Goal: Task Accomplishment & Management: Use online tool/utility

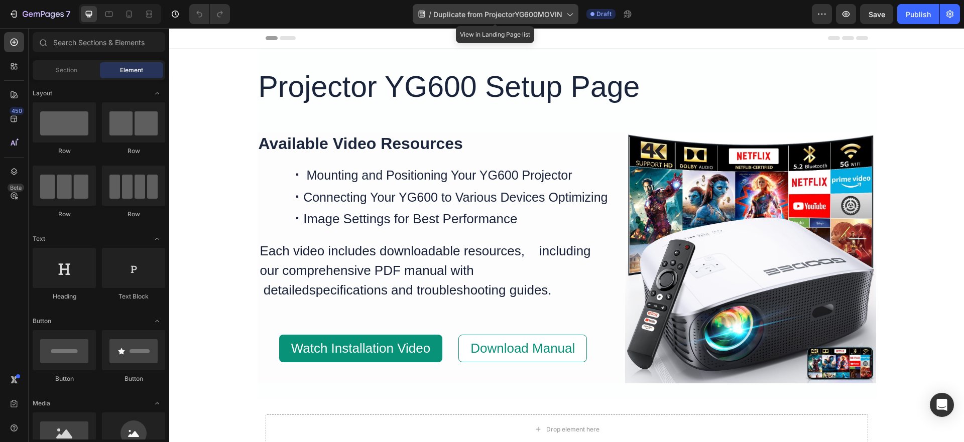
click at [571, 13] on icon at bounding box center [570, 14] width 10 height 10
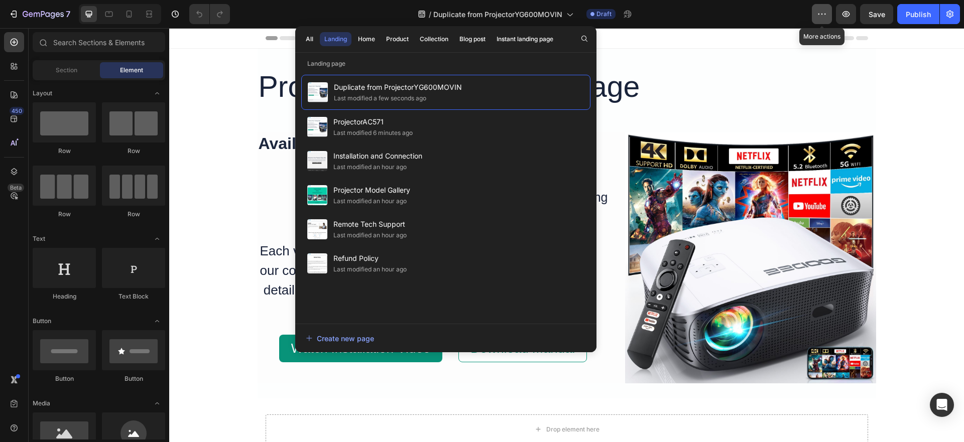
click at [819, 15] on icon "button" at bounding box center [820, 14] width 2 height 1
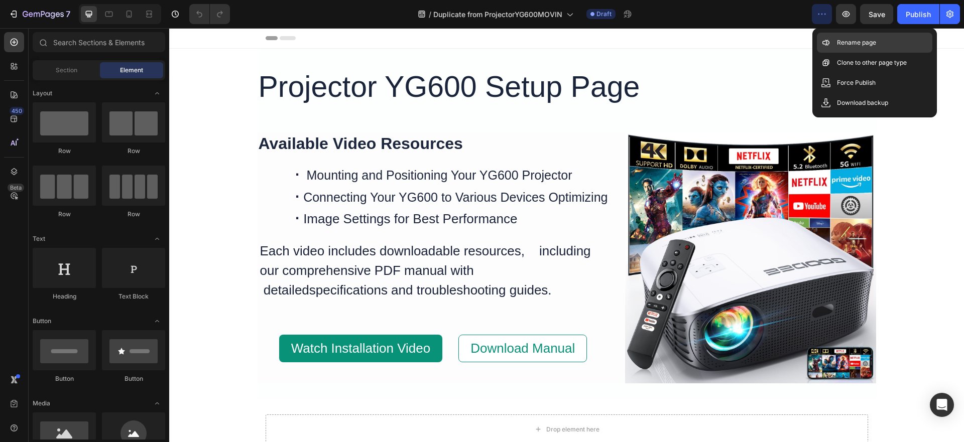
click at [836, 42] on div "Rename page" at bounding box center [875, 43] width 116 height 20
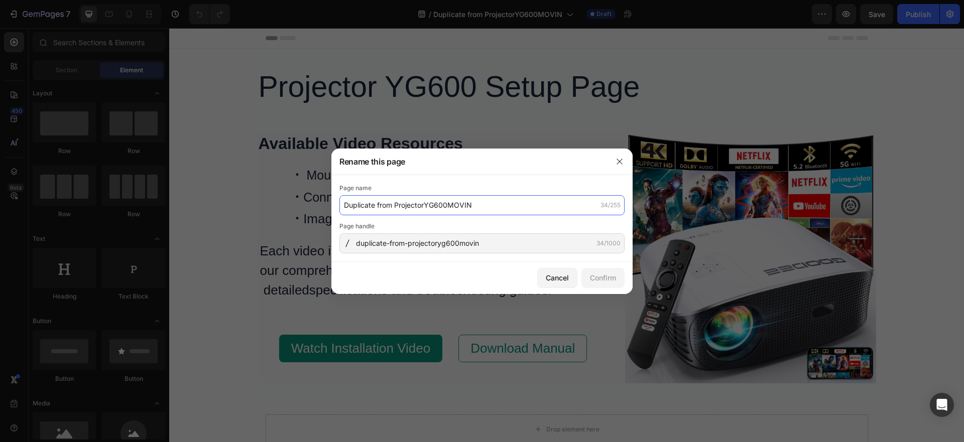
click at [430, 210] on input "Duplicate from ProjectorYG600MOVIN" at bounding box center [482, 205] width 285 height 20
click at [394, 207] on input "Duplicate from ProjectorYG600MOVIN" at bounding box center [482, 205] width 285 height 20
type input "ProjectorYG600MOVIN"
click at [417, 259] on div "Page name ProjectorYG600MOVIN 19/255 Page handle duplicate-from-projectoryg600m…" at bounding box center [481, 218] width 301 height 87
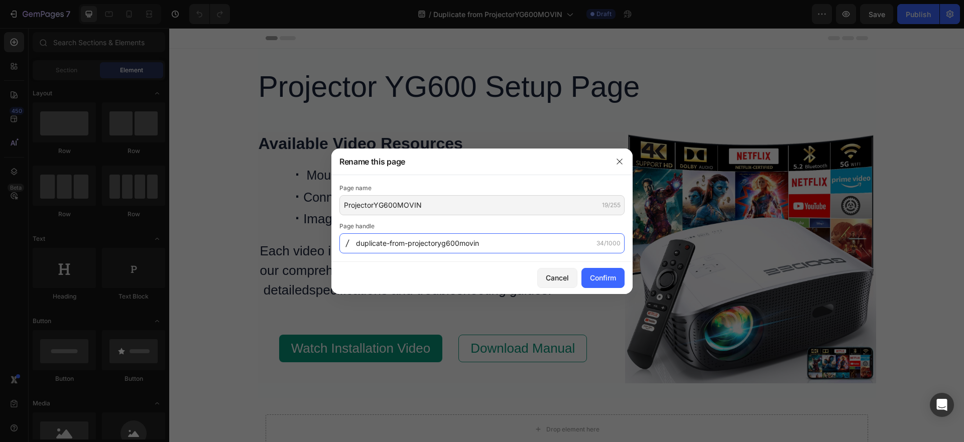
click at [419, 252] on input "duplicate-from-projectoryg600movin" at bounding box center [482, 244] width 285 height 20
click at [408, 247] on input "duplicate-from-projectoryg600movin" at bounding box center [482, 244] width 285 height 20
click at [463, 244] on input "projectoryg600movin" at bounding box center [482, 244] width 285 height 20
click at [441, 244] on input "projectoryg600movin" at bounding box center [482, 244] width 285 height 20
type input "projectoryg600movin"
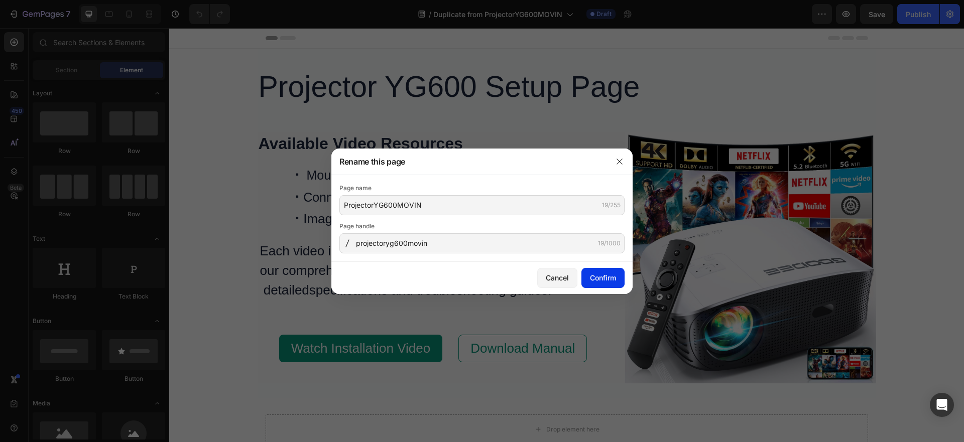
click at [608, 278] on div "Confirm" at bounding box center [603, 278] width 26 height 11
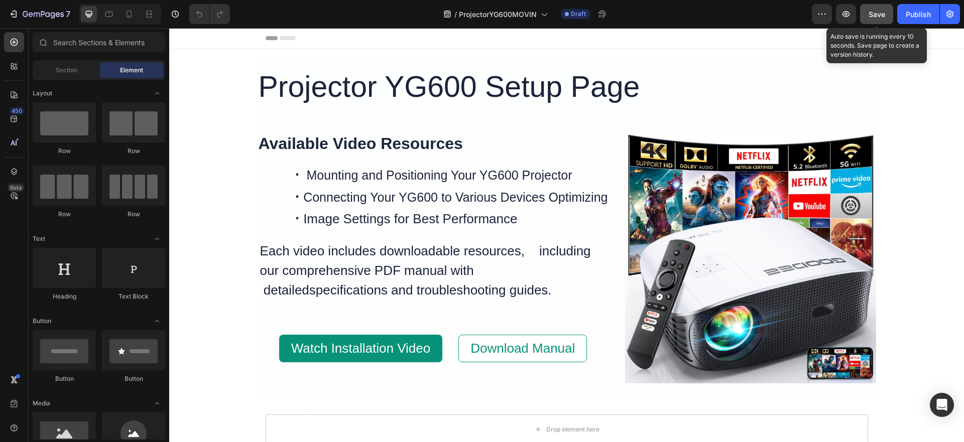
click at [880, 14] on span "Save" at bounding box center [877, 14] width 17 height 9
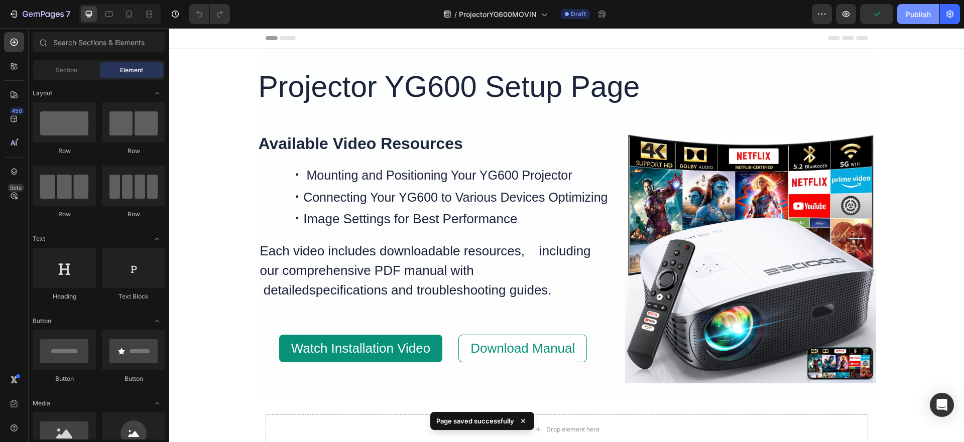
click at [925, 16] on div "Publish" at bounding box center [918, 14] width 25 height 11
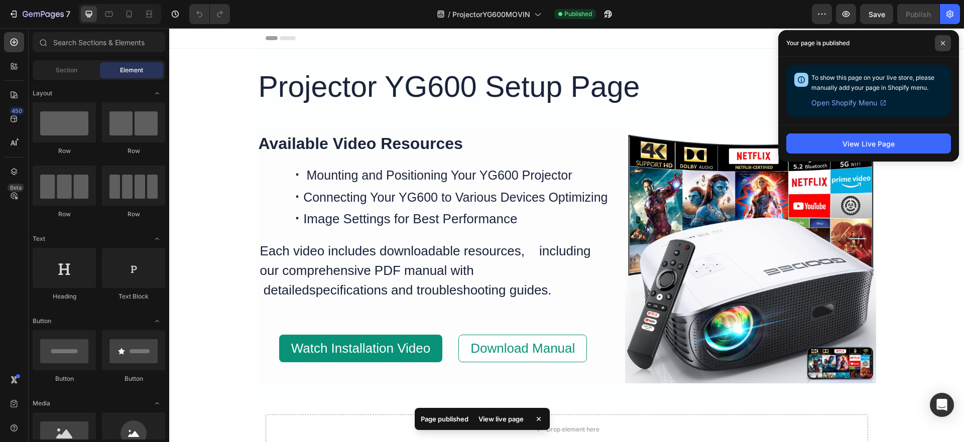
click at [945, 46] on span at bounding box center [943, 43] width 16 height 16
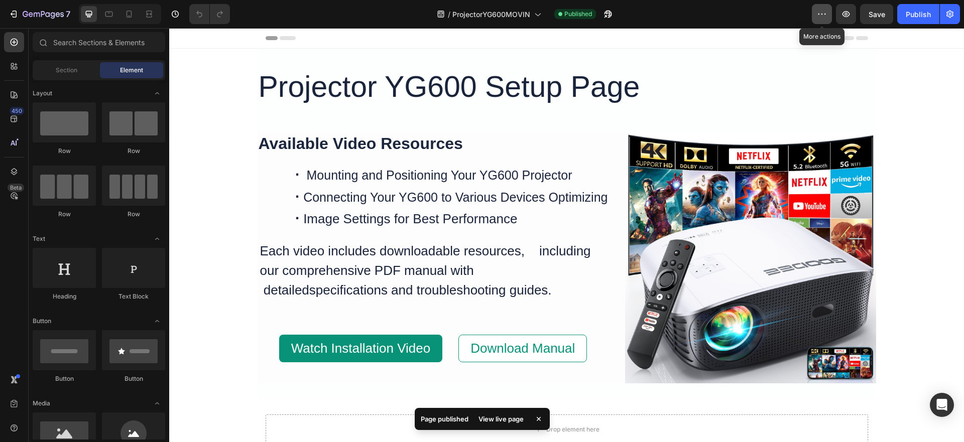
click at [825, 12] on icon "button" at bounding box center [822, 14] width 10 height 10
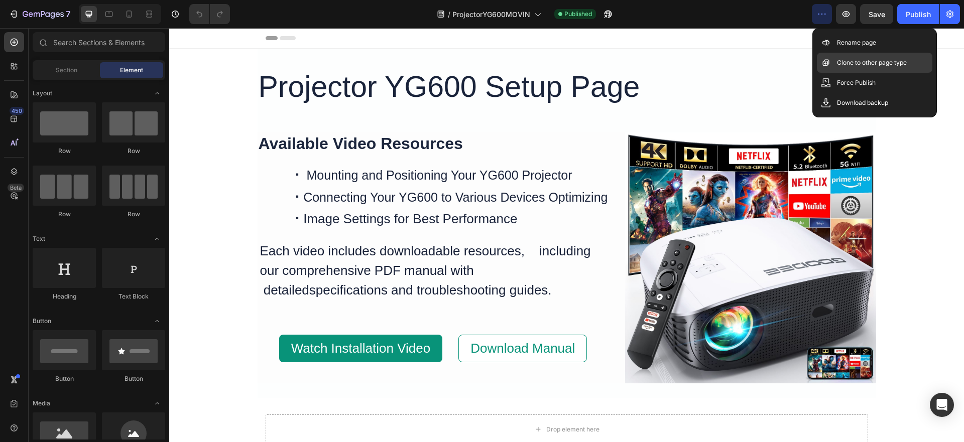
click at [844, 65] on p "Clone to other page type" at bounding box center [872, 63] width 70 height 10
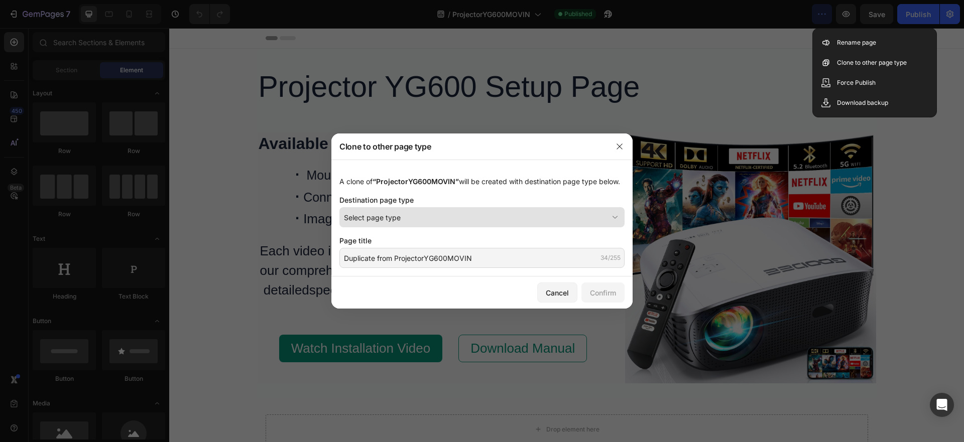
drag, startPoint x: 410, startPoint y: 222, endPoint x: 420, endPoint y: 219, distance: 10.8
click at [411, 222] on div "Select page type" at bounding box center [476, 217] width 264 height 11
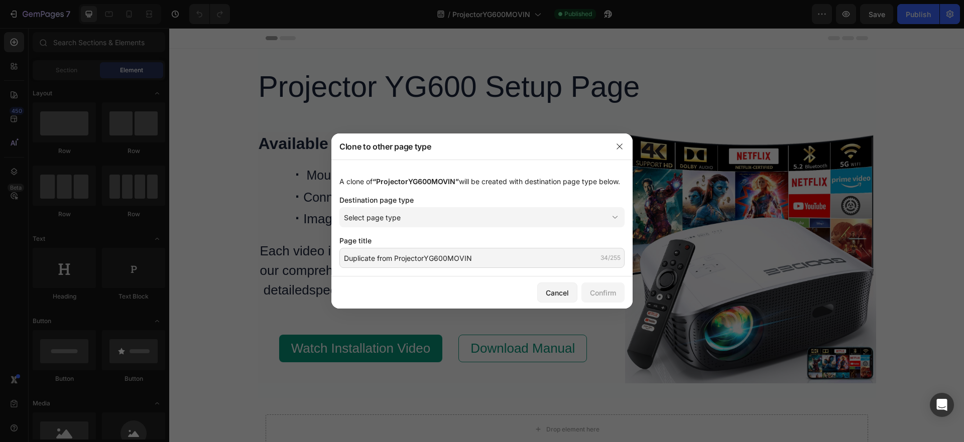
click at [460, 143] on div "Clone to other page type" at bounding box center [468, 147] width 275 height 26
click at [433, 221] on div "Select page type" at bounding box center [476, 217] width 264 height 11
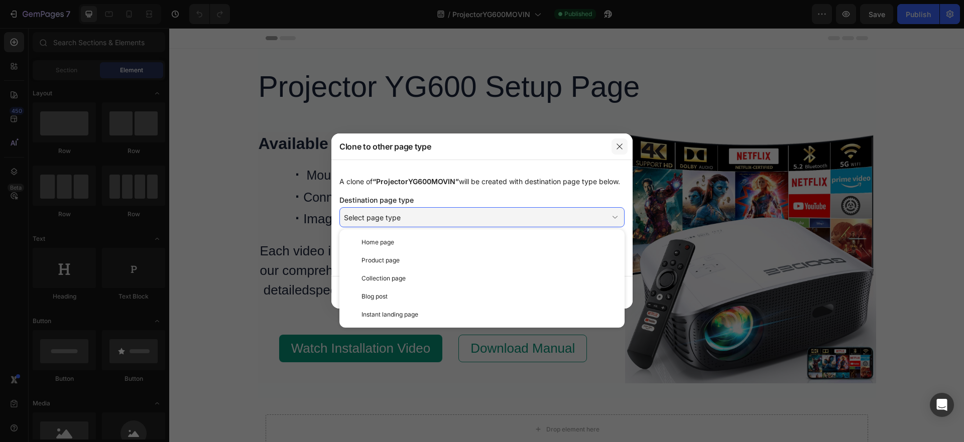
click at [624, 145] on button "button" at bounding box center [620, 147] width 16 height 16
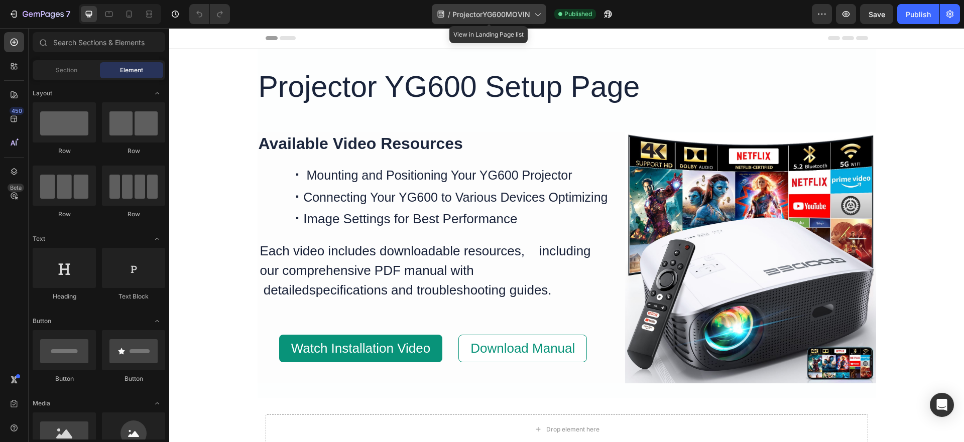
click at [544, 12] on div "/ ProjectorYG600MOVIN" at bounding box center [489, 14] width 115 height 20
click at [238, 60] on div "Projector YG600 Setup Page Heading Available Video Resources Heading · Mounting…" at bounding box center [566, 259] width 795 height 420
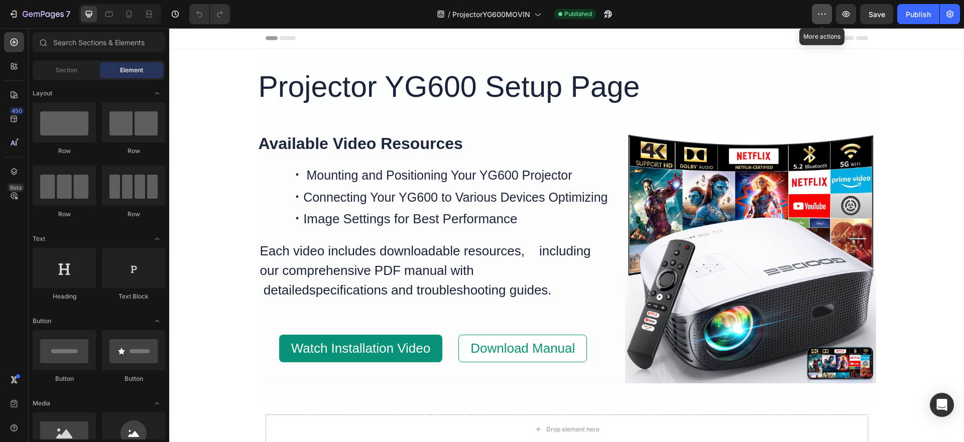
click at [819, 14] on icon "button" at bounding box center [820, 14] width 2 height 1
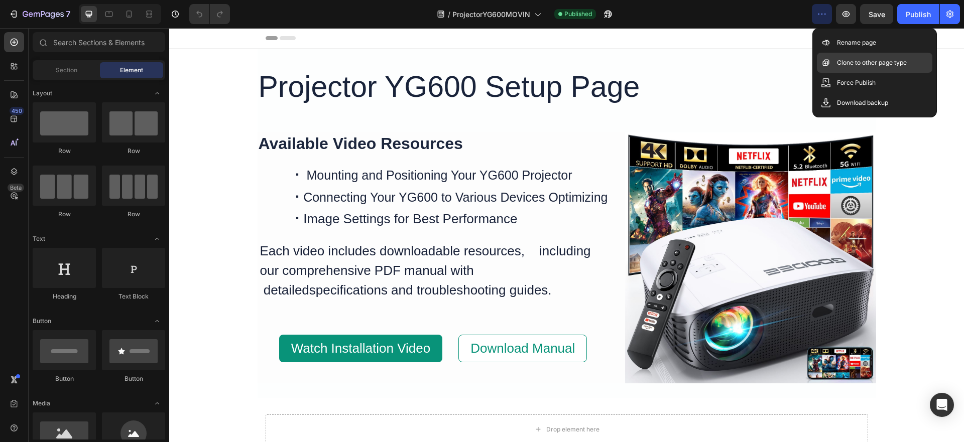
click at [853, 62] on p "Clone to other page type" at bounding box center [872, 63] width 70 height 10
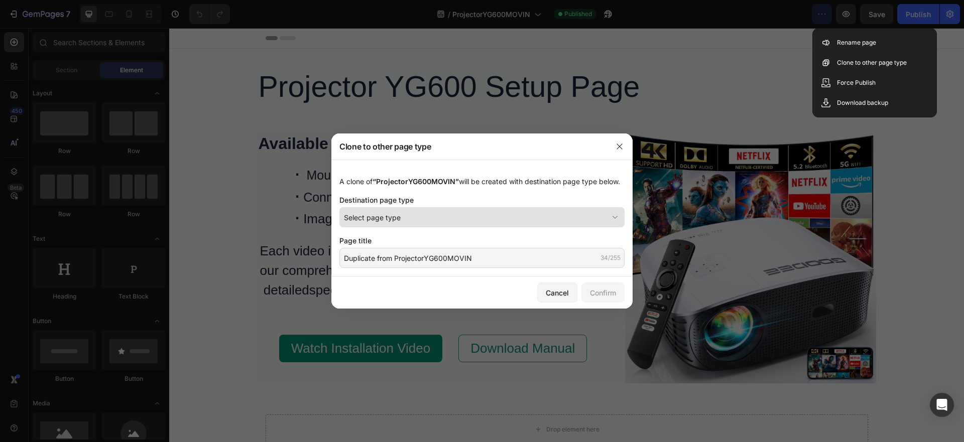
click at [616, 223] on icon at bounding box center [615, 217] width 10 height 10
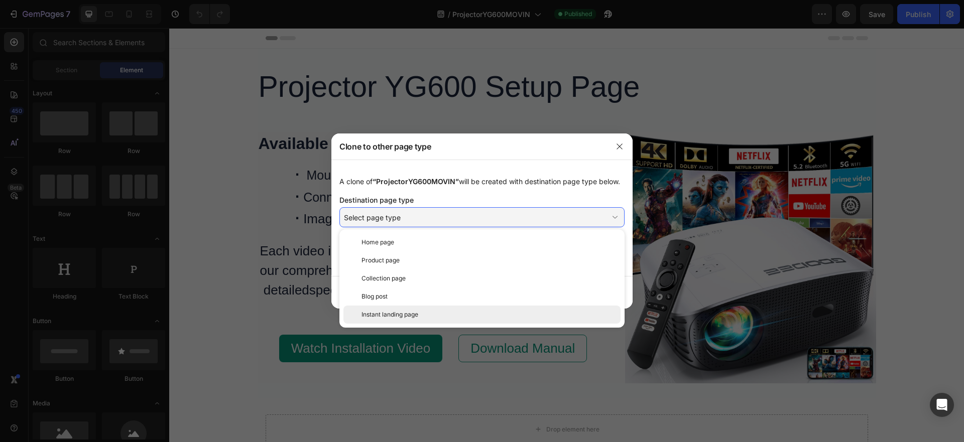
click at [428, 319] on div "Instant landing page" at bounding box center [489, 314] width 255 height 9
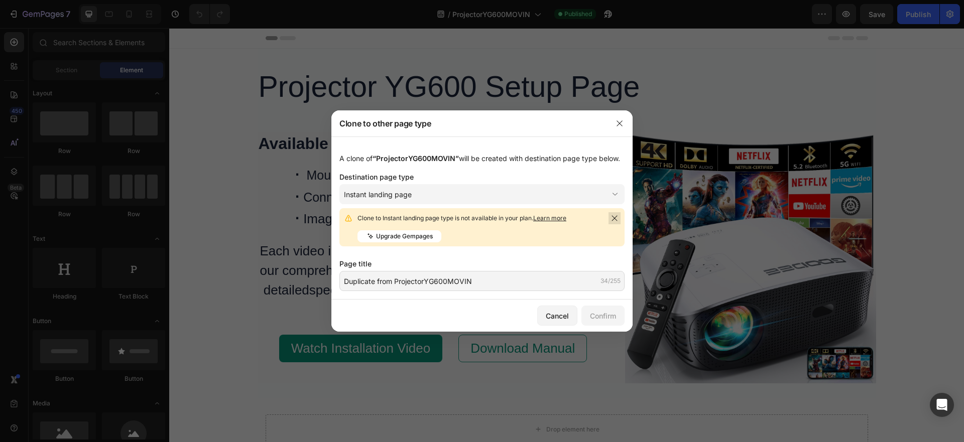
click at [616, 219] on icon at bounding box center [615, 218] width 8 height 8
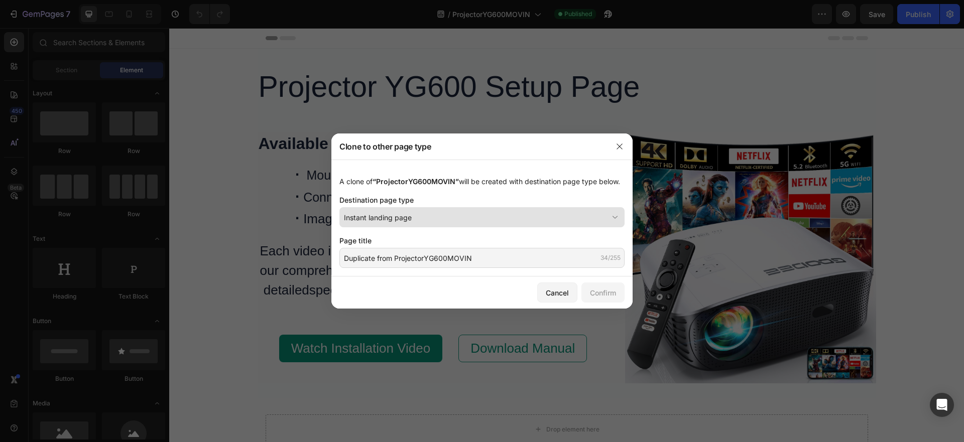
click at [611, 218] on icon at bounding box center [615, 217] width 10 height 10
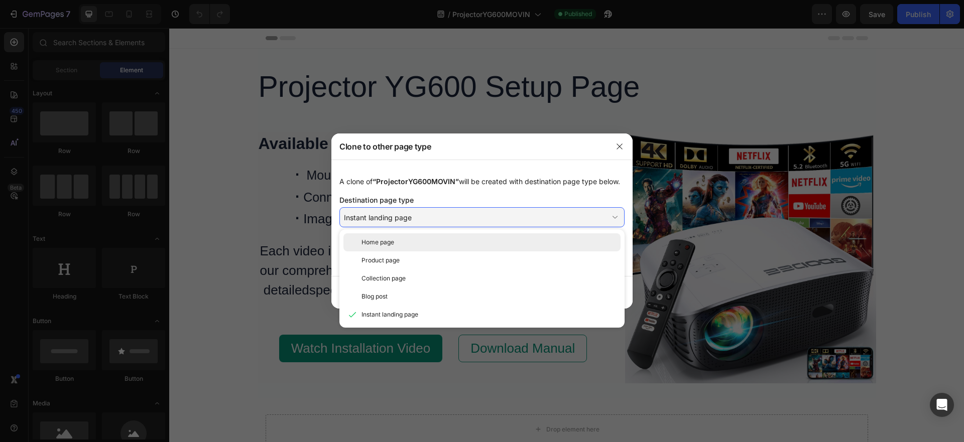
click at [396, 247] on div "Home page" at bounding box center [489, 242] width 255 height 9
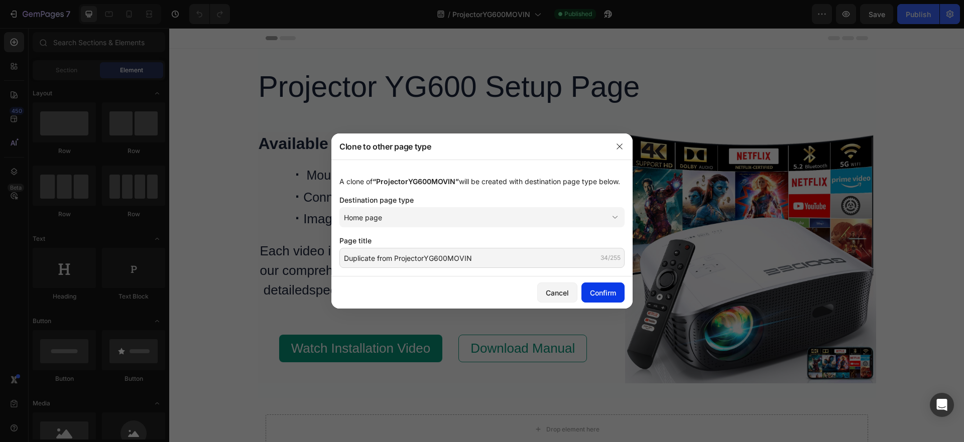
click at [602, 293] on div "Confirm" at bounding box center [603, 293] width 26 height 11
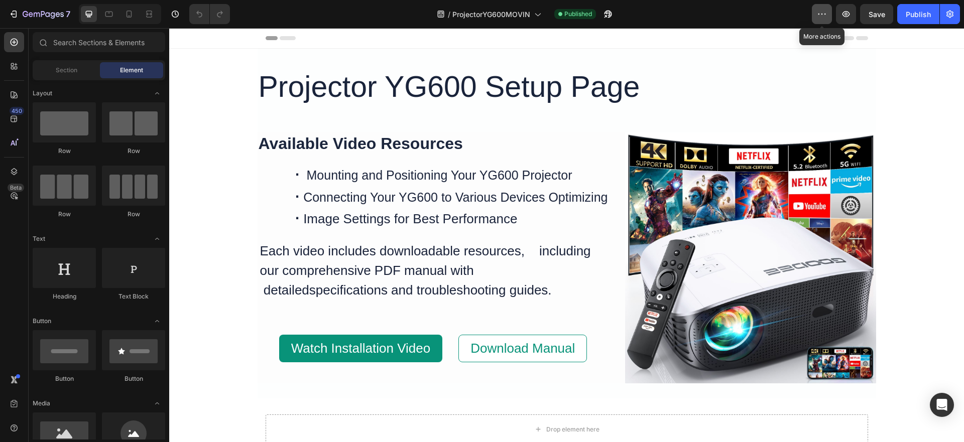
click at [822, 12] on icon "button" at bounding box center [822, 14] width 10 height 10
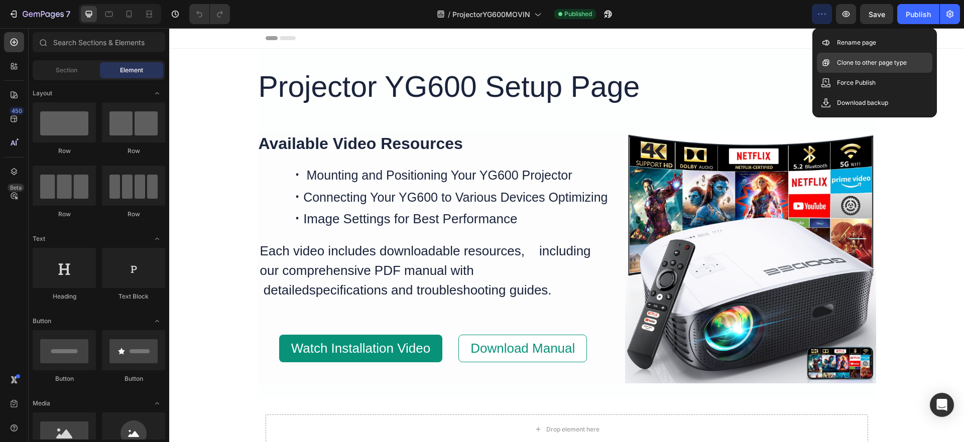
click at [863, 65] on p "Clone to other page type" at bounding box center [872, 63] width 70 height 10
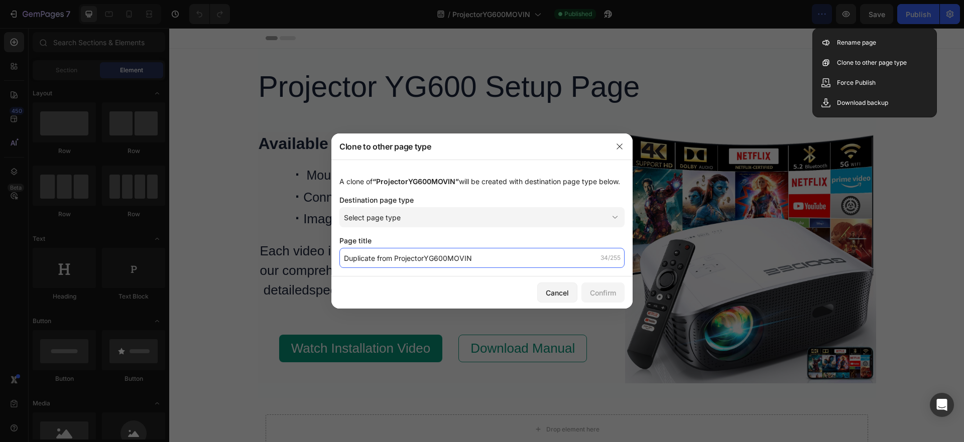
click at [500, 267] on input "Duplicate from ProjectorYG600MOVIN" at bounding box center [482, 258] width 285 height 20
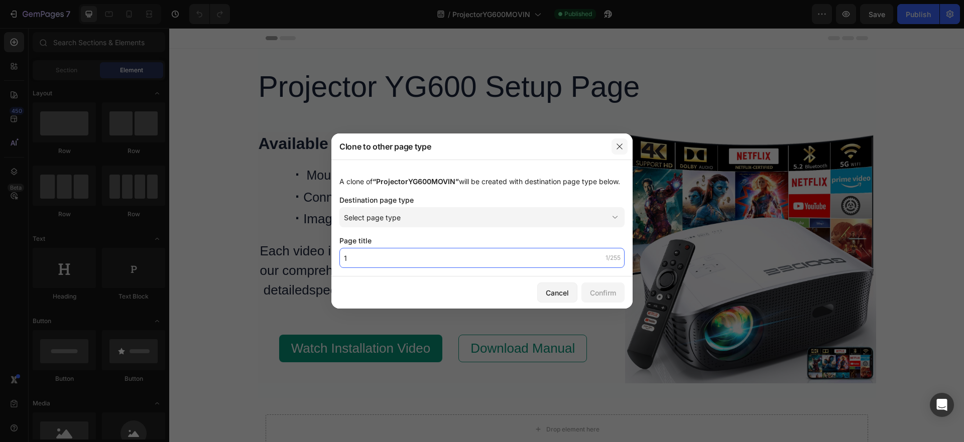
type input "1"
click at [621, 143] on icon "button" at bounding box center [620, 147] width 8 height 8
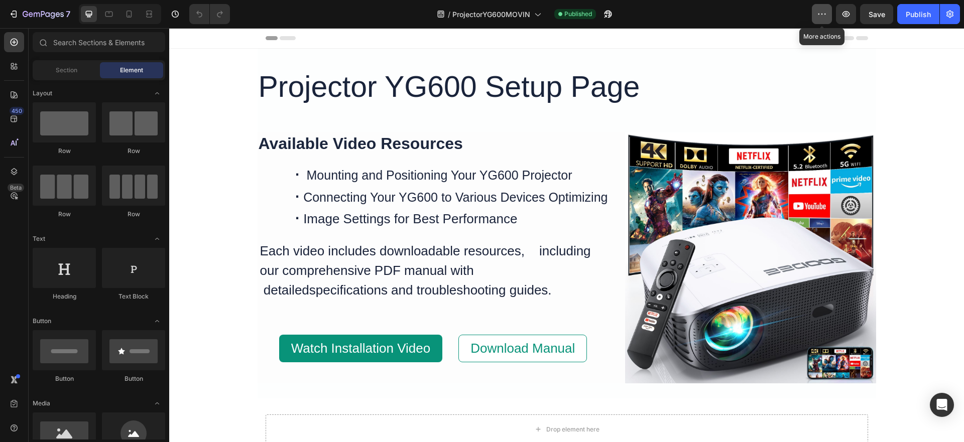
click at [828, 11] on button "button" at bounding box center [822, 14] width 20 height 20
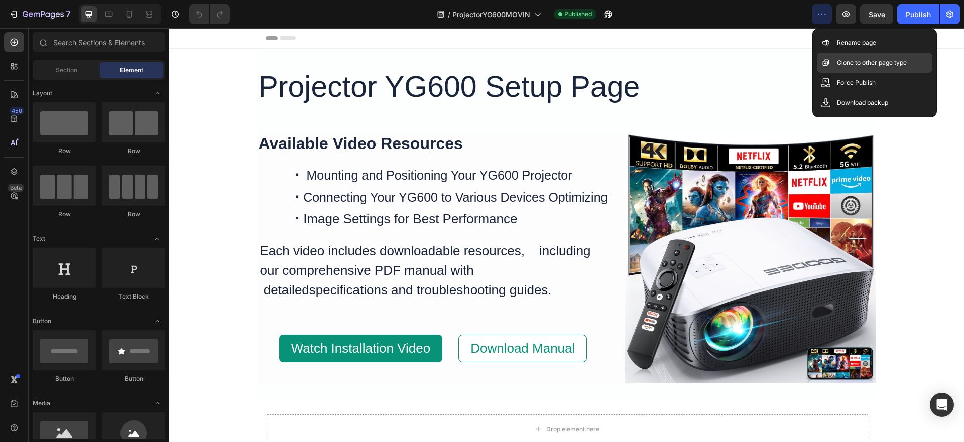
click at [845, 57] on div "Clone to other page type" at bounding box center [875, 63] width 116 height 20
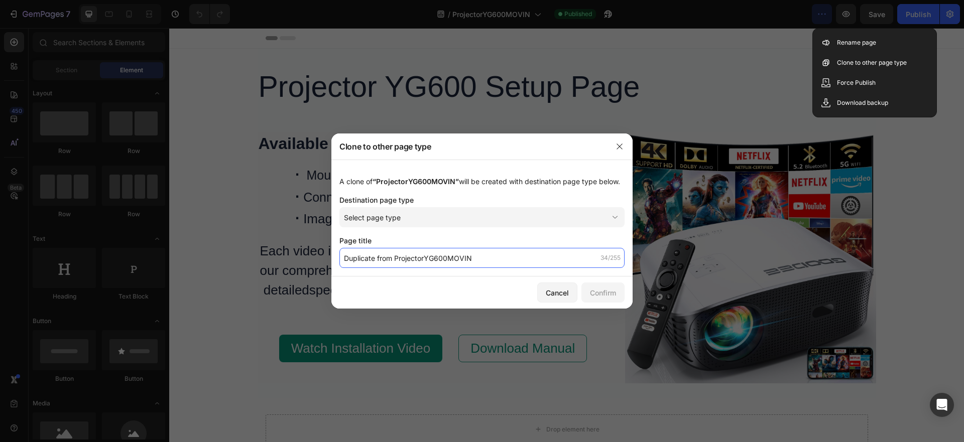
click at [515, 262] on input "Duplicate from ProjectorYG600MOVIN" at bounding box center [482, 258] width 285 height 20
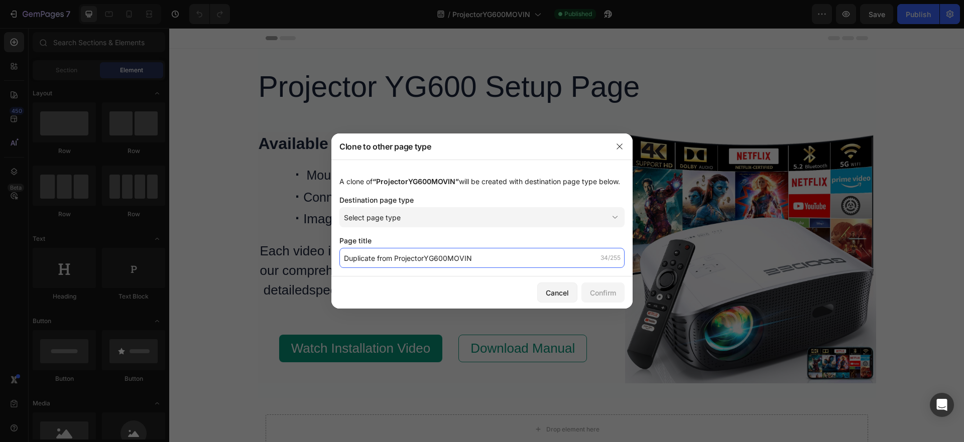
click at [536, 264] on input "Duplicate from ProjectorYG600MOVIN" at bounding box center [482, 258] width 285 height 20
type input "Duplicate from ProjectorYG600MOVIN111"
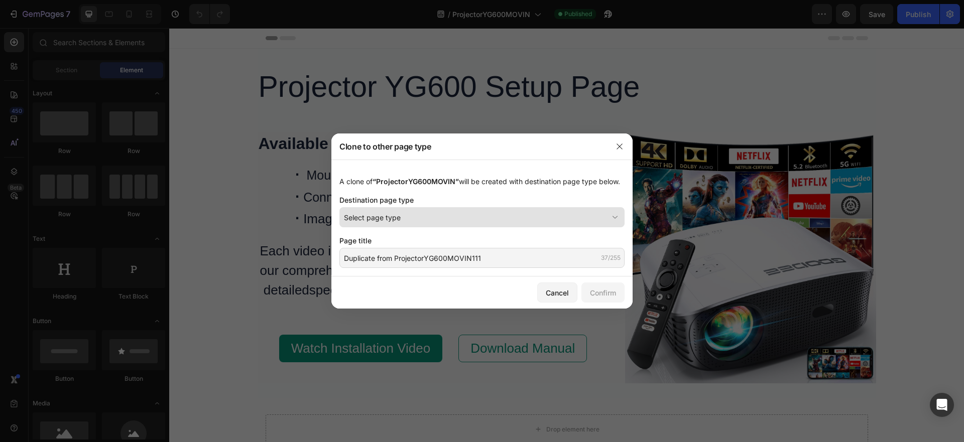
click at [475, 223] on div "Select page type" at bounding box center [476, 217] width 264 height 11
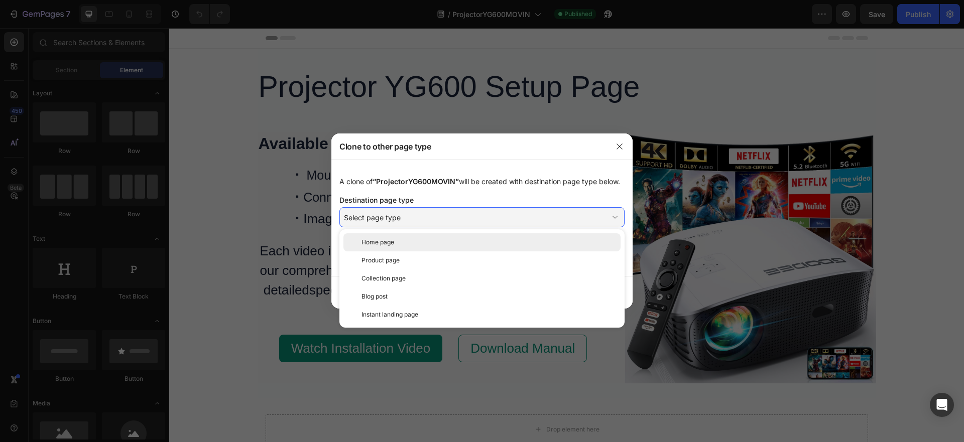
click at [406, 247] on div "Home page" at bounding box center [489, 242] width 255 height 9
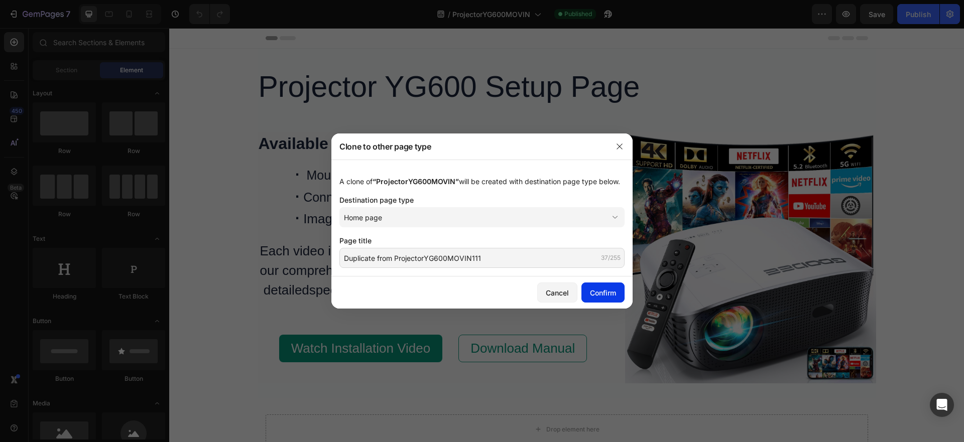
click at [605, 295] on div "Confirm" at bounding box center [603, 293] width 26 height 11
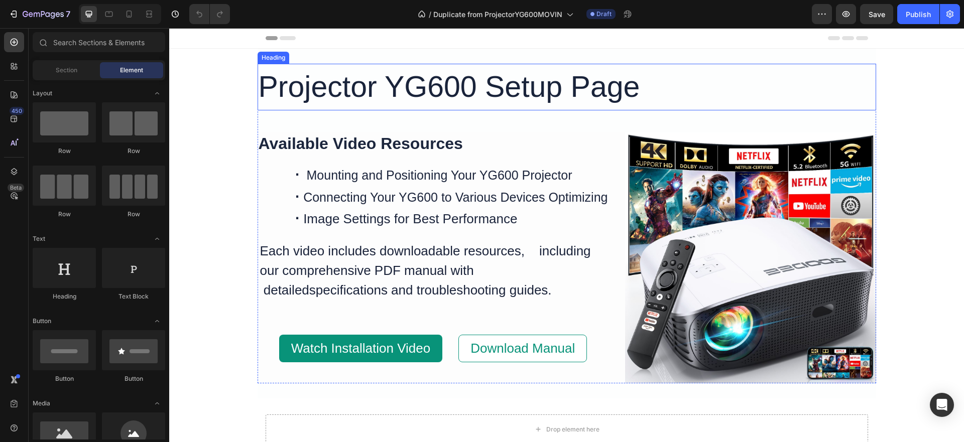
click at [462, 88] on h2 "Projector YG600 Setup Page" at bounding box center [567, 87] width 619 height 47
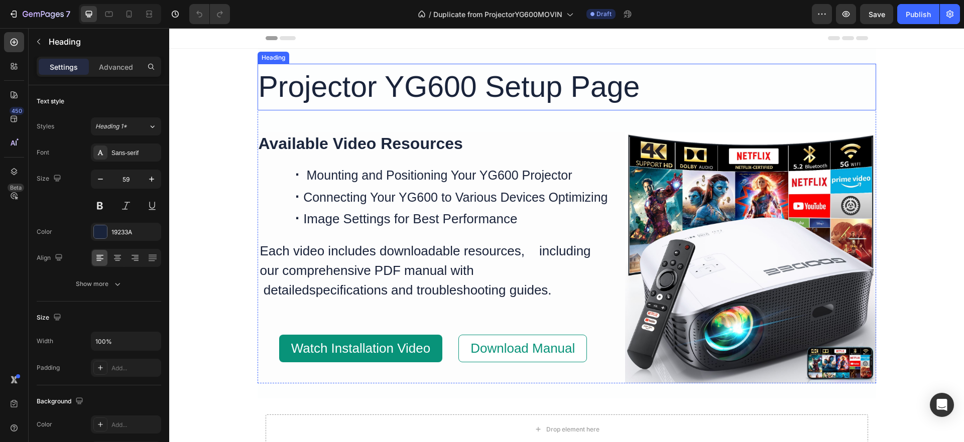
click at [462, 88] on h2 "Projector YG600 Setup Page" at bounding box center [567, 87] width 619 height 47
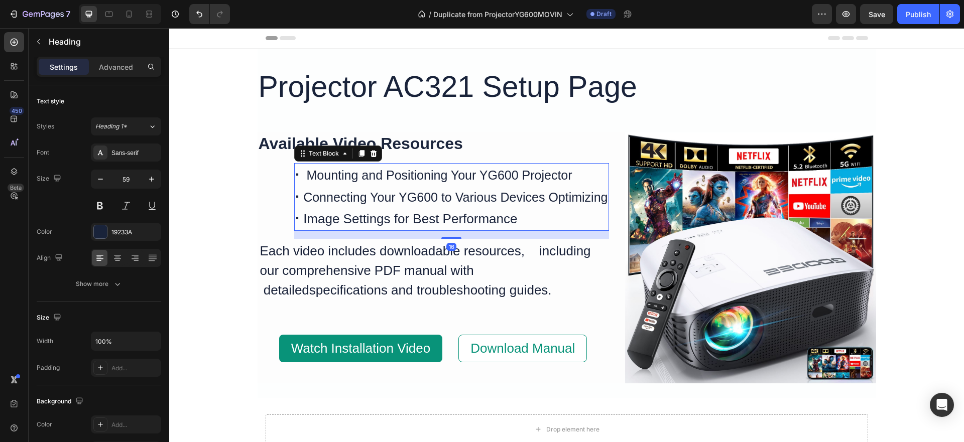
click at [483, 172] on span "Mounting and Positioning Your YG600 Projector" at bounding box center [440, 175] width 266 height 14
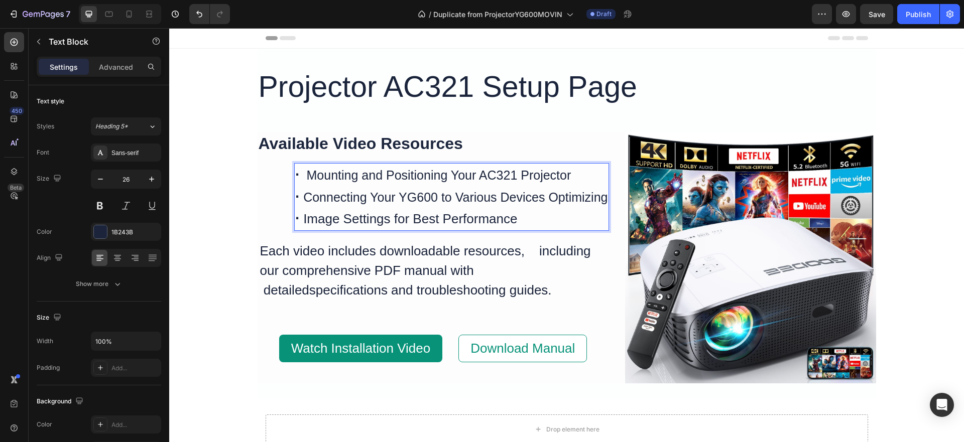
click at [398, 197] on span "Connecting Your YG600 to Various Devices Optimizing" at bounding box center [455, 197] width 304 height 14
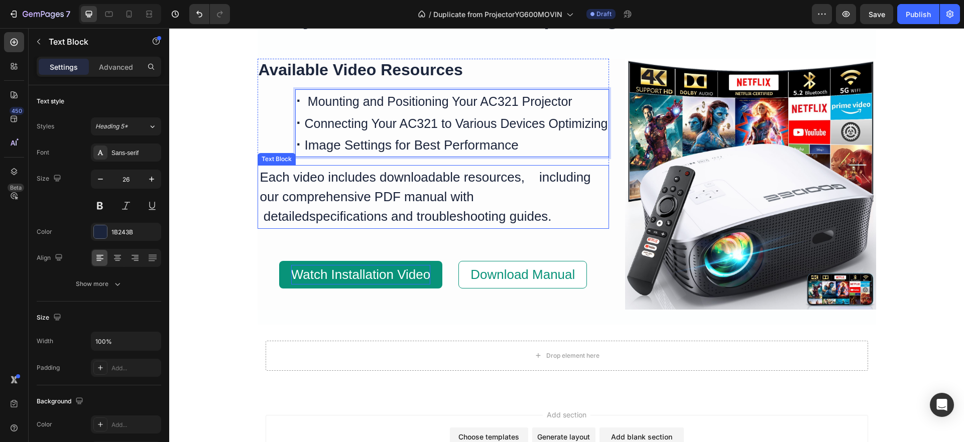
scroll to position [100, 0]
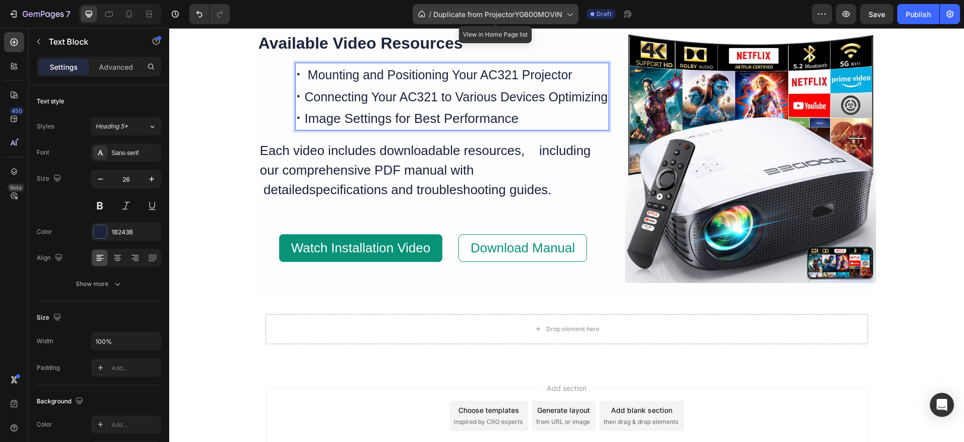
click at [569, 14] on icon at bounding box center [570, 15] width 6 height 3
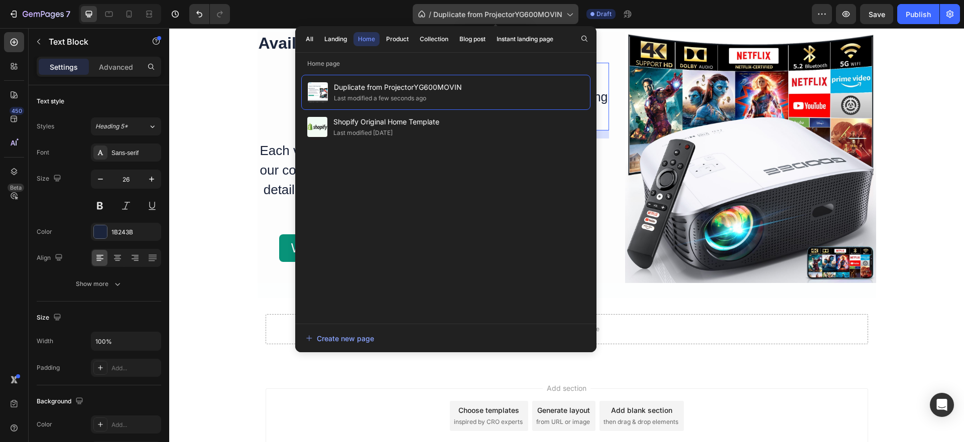
click at [569, 14] on icon at bounding box center [570, 15] width 6 height 3
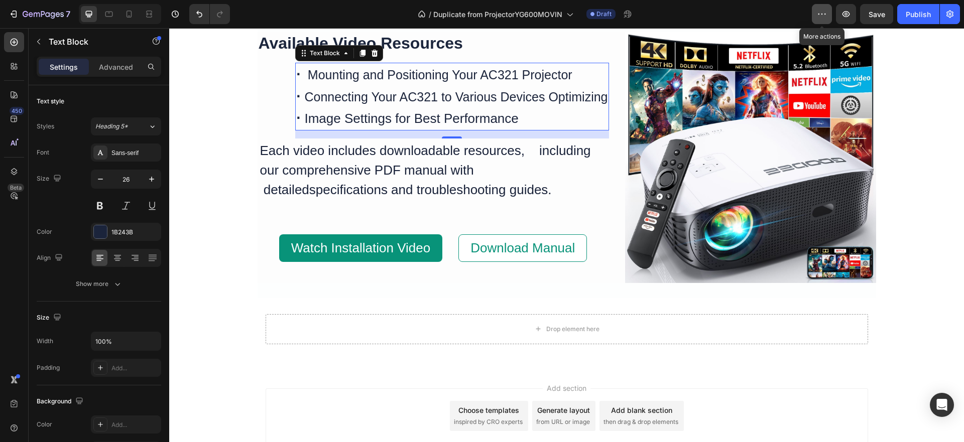
click at [823, 17] on icon "button" at bounding box center [822, 14] width 10 height 10
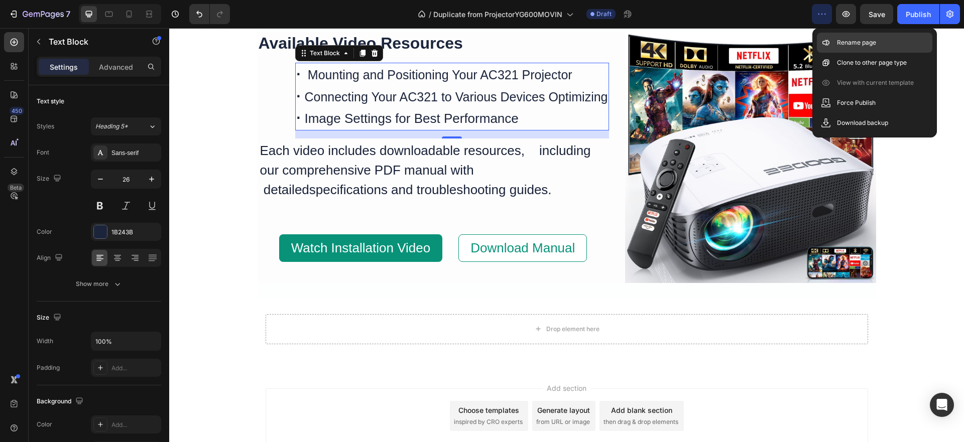
click at [843, 43] on p "Rename page" at bounding box center [856, 43] width 39 height 10
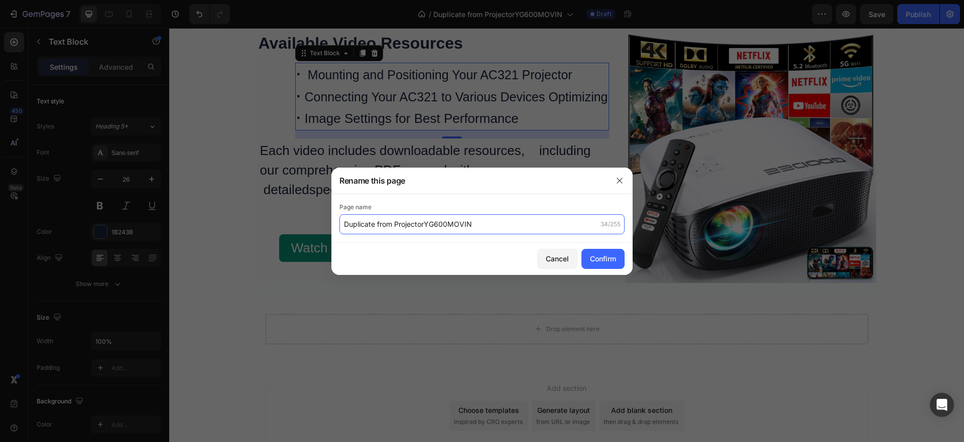
drag, startPoint x: 406, startPoint y: 228, endPoint x: 395, endPoint y: 227, distance: 10.6
click at [405, 228] on input "Duplicate from ProjectorYG600MOVIN" at bounding box center [482, 224] width 285 height 20
click at [392, 226] on input "Duplicate from ProjectorYG600MOVIN" at bounding box center [482, 224] width 285 height 20
click at [393, 225] on input "Duplicate from ProjectorYG600MOVIN" at bounding box center [482, 224] width 285 height 20
drag, startPoint x: 430, startPoint y: 224, endPoint x: 376, endPoint y: 234, distance: 54.7
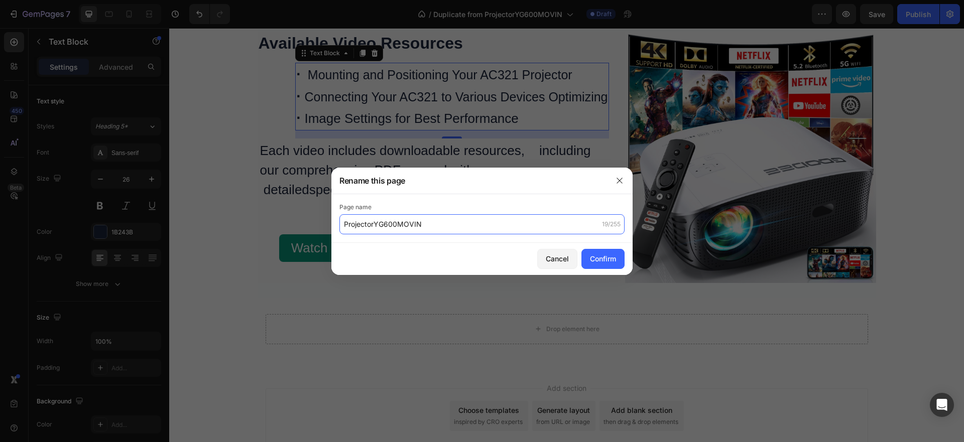
click at [376, 234] on input "ProjectorYG600MOVIN" at bounding box center [482, 224] width 285 height 20
paste input "AC321"
type input "ProjectorAC321"
click at [601, 258] on div "Confirm" at bounding box center [603, 259] width 26 height 11
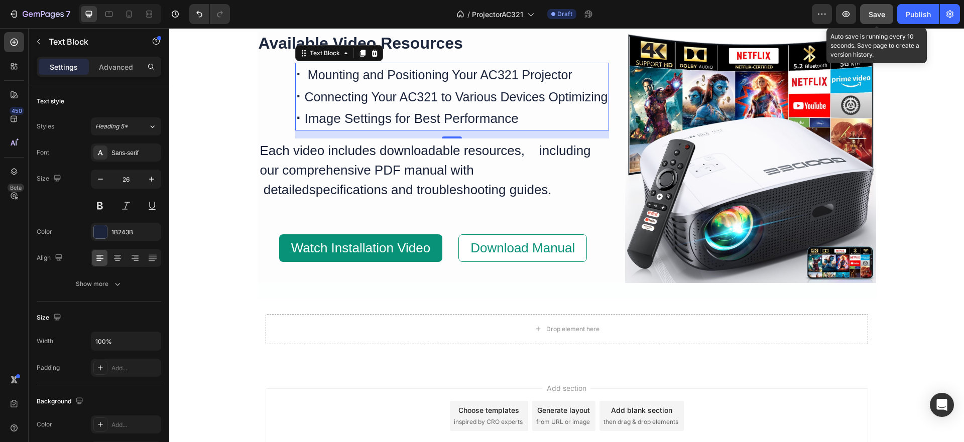
click at [877, 14] on span "Save" at bounding box center [877, 14] width 17 height 9
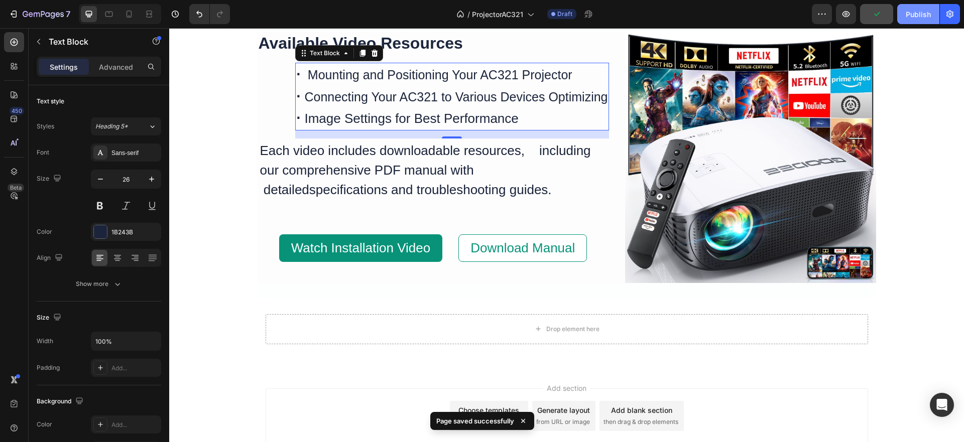
click at [915, 15] on div "Publish" at bounding box center [918, 14] width 25 height 11
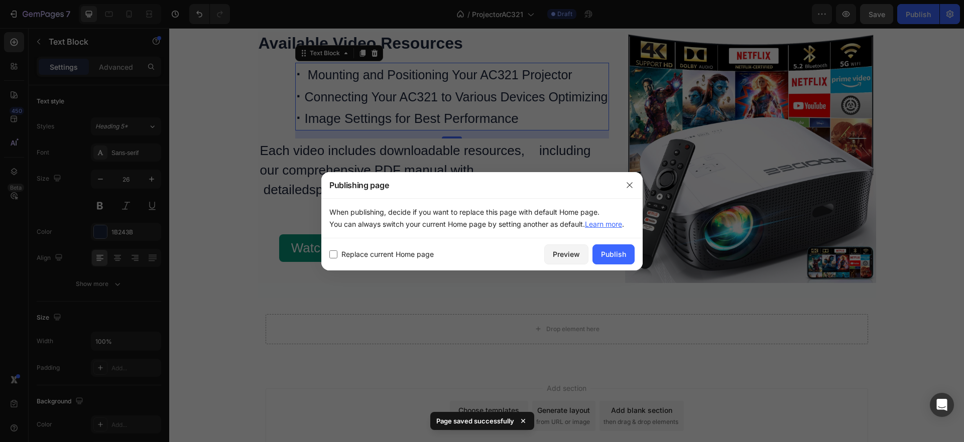
drag, startPoint x: 630, startPoint y: 184, endPoint x: 649, endPoint y: 167, distance: 25.2
click at [630, 183] on icon "button" at bounding box center [630, 185] width 8 height 8
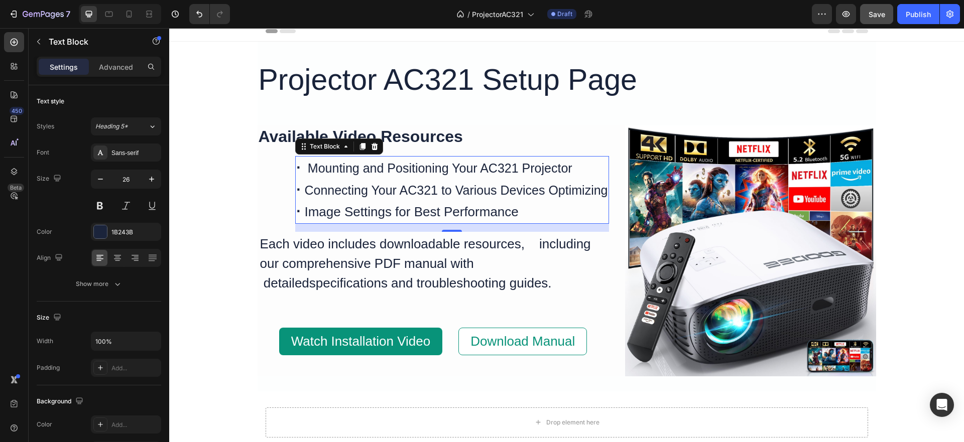
scroll to position [0, 0]
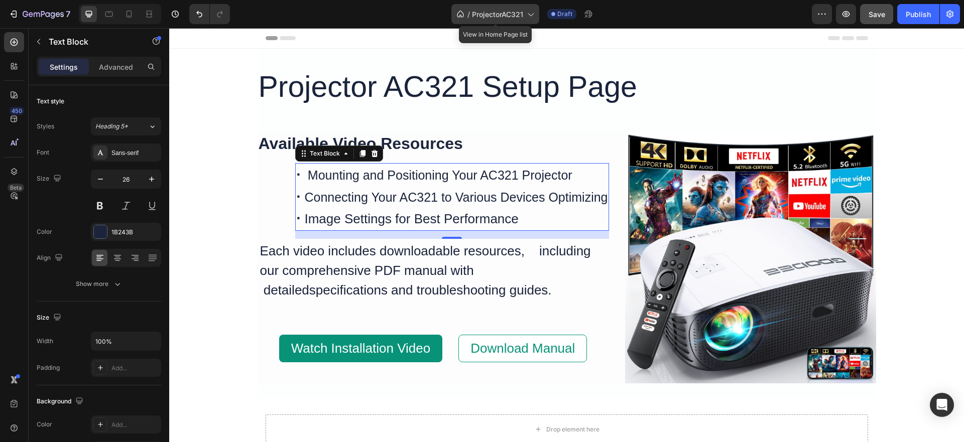
click at [480, 16] on span "ProjectorAC321" at bounding box center [497, 14] width 51 height 11
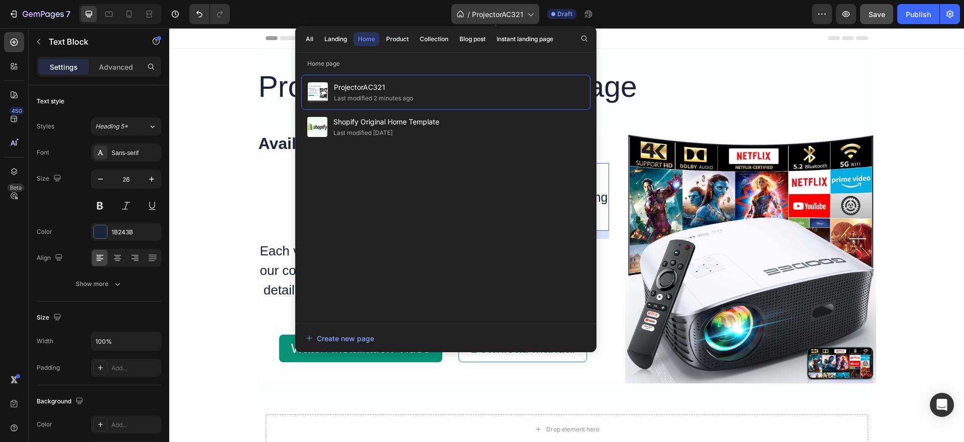
click at [480, 15] on span "ProjectorAC321" at bounding box center [497, 14] width 51 height 11
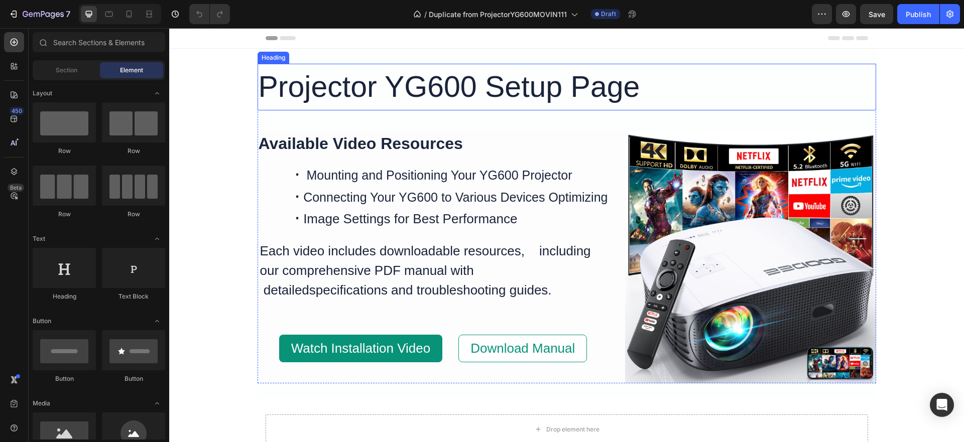
click at [447, 90] on h2 "Projector YG600 Setup Page" at bounding box center [567, 87] width 619 height 47
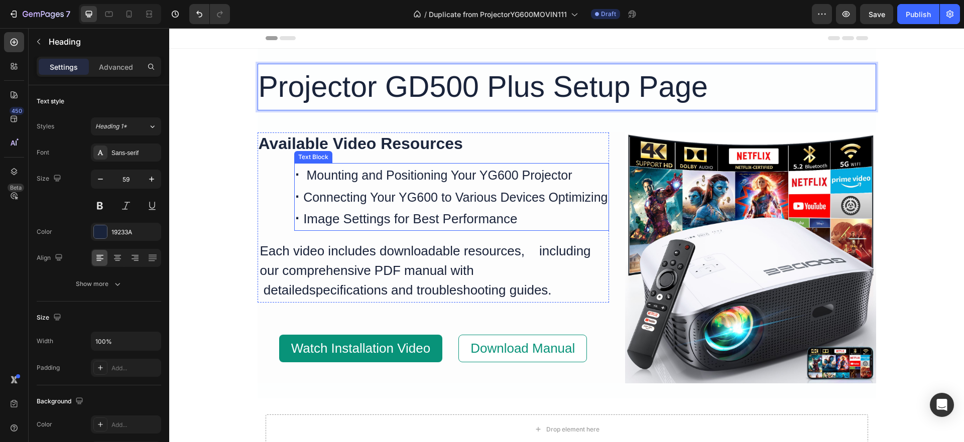
click at [478, 174] on span "Mounting and Positioning Your YG600 Projector" at bounding box center [440, 175] width 266 height 14
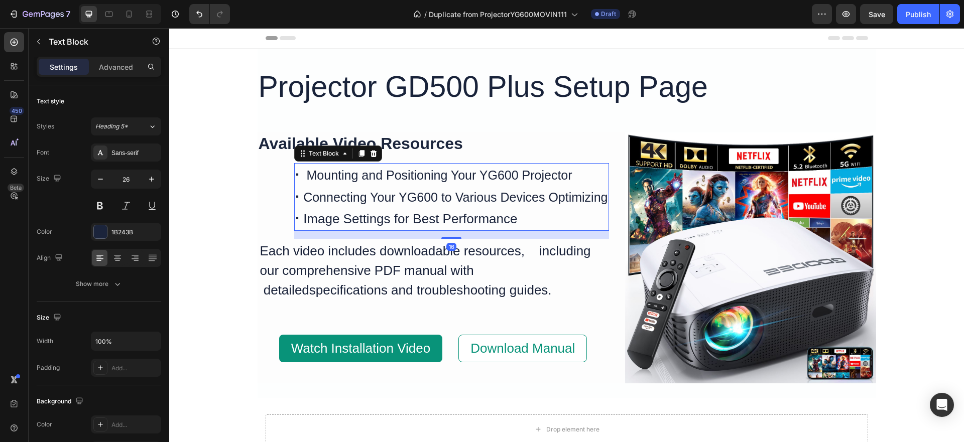
click at [478, 174] on span "Mounting and Positioning Your YG600 Projector" at bounding box center [440, 175] width 266 height 14
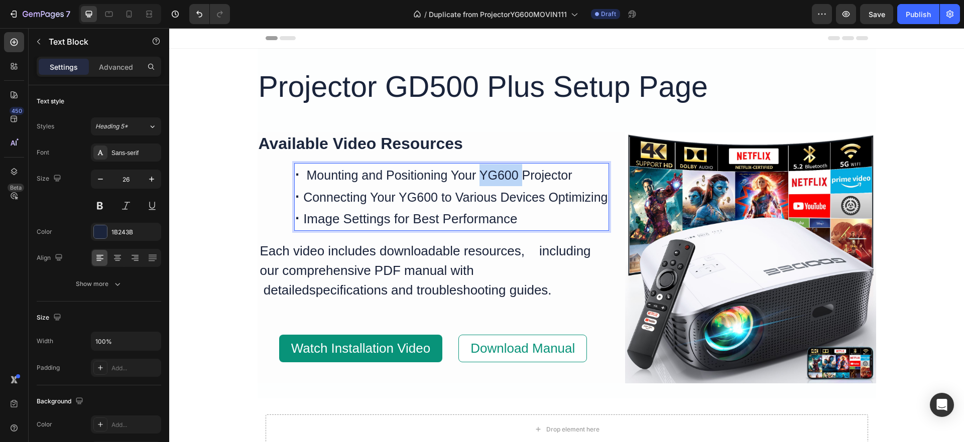
click at [478, 174] on span "Mounting and Positioning Your YG600 Projector" at bounding box center [440, 175] width 266 height 14
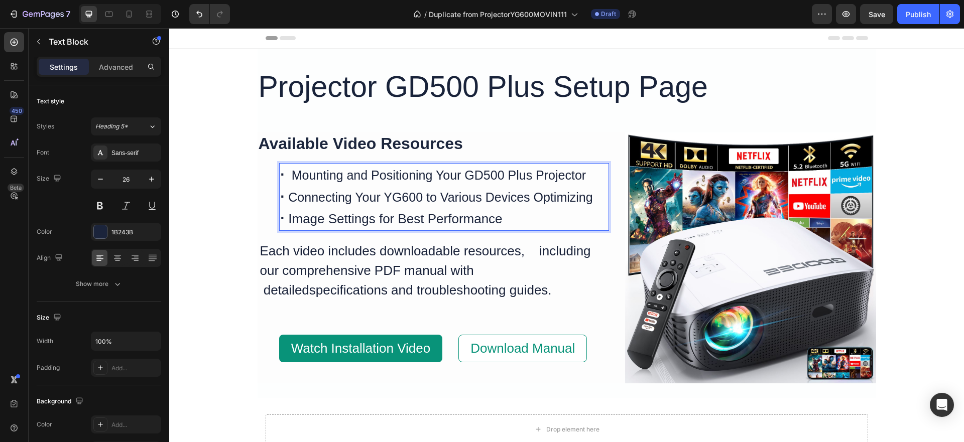
click at [389, 204] on span "Connecting Your YG600 to Various Devices Optimizing" at bounding box center [440, 197] width 304 height 14
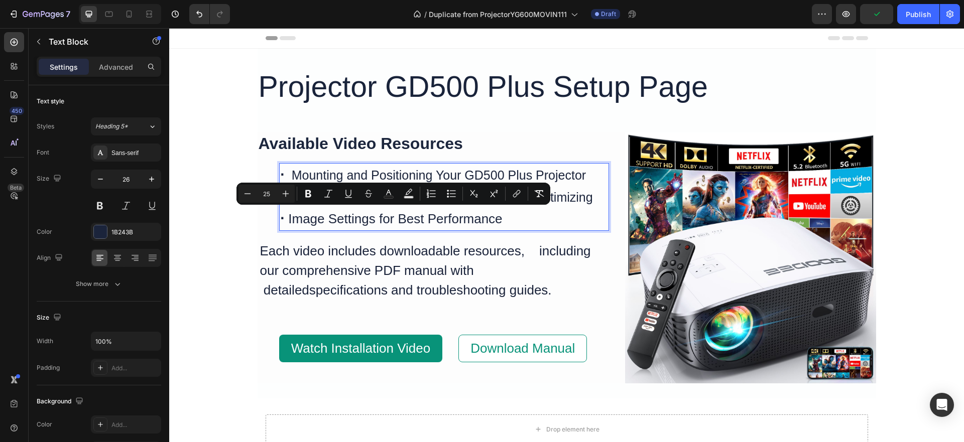
click at [521, 172] on span "Mounting and Positioning Your GD500 Plus Projector" at bounding box center [439, 175] width 294 height 14
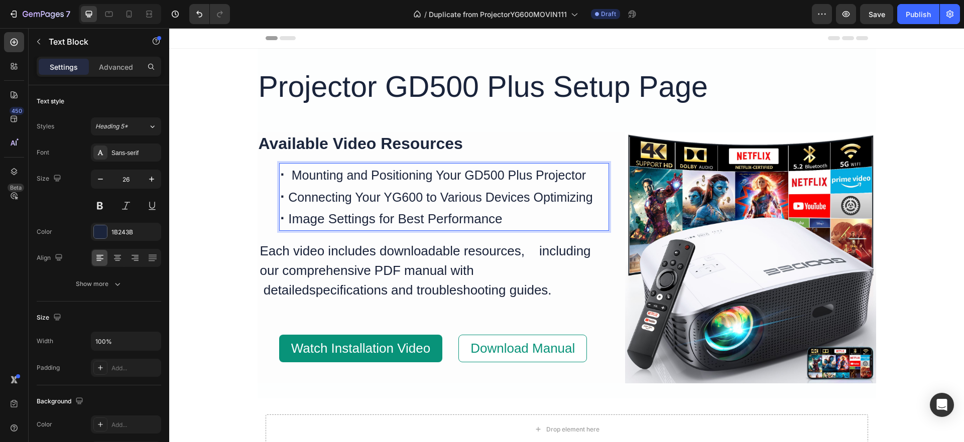
click at [527, 178] on span "Mounting and Positioning Your GD500 Plus Projector" at bounding box center [439, 175] width 294 height 14
click at [389, 193] on span "Connecting Your YG600 to Various Devices Optimizing" at bounding box center [455, 197] width 304 height 14
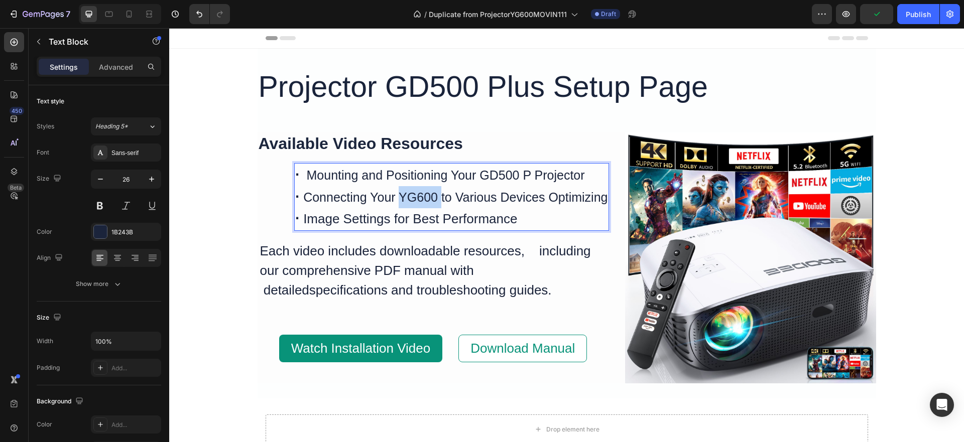
click at [389, 193] on span "Connecting Your YG600 to Various Devices Optimizing" at bounding box center [455, 197] width 304 height 14
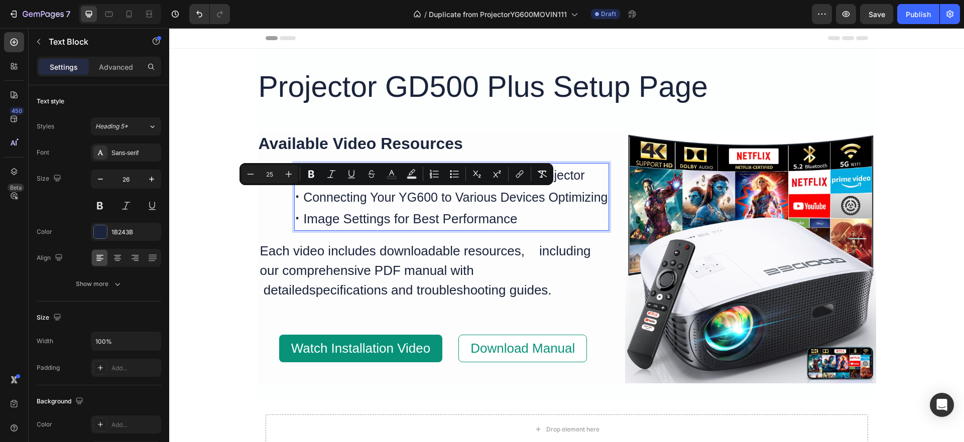
click at [394, 196] on span "Connecting Your YG600 to Various Devices Optimizing" at bounding box center [455, 197] width 304 height 14
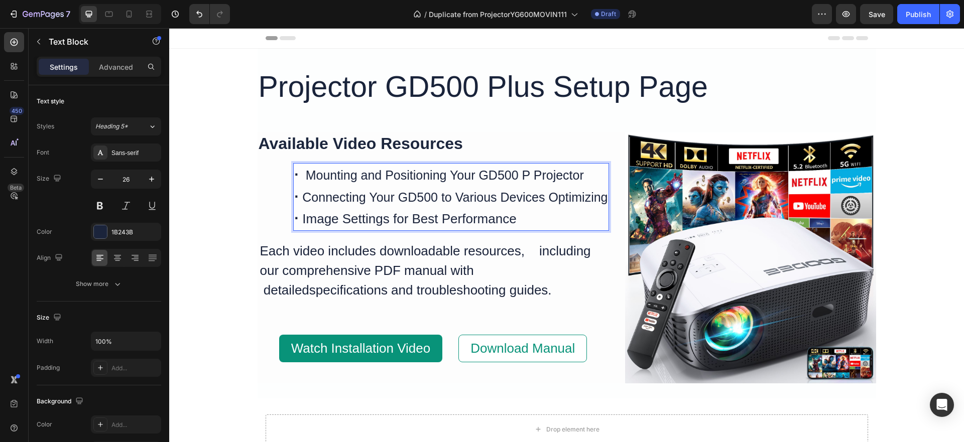
click at [514, 175] on span "Mounting and Positioning Your GD500 P Projector" at bounding box center [445, 175] width 278 height 14
drag, startPoint x: 521, startPoint y: 181, endPoint x: 518, endPoint y: 185, distance: 5.4
click at [521, 185] on p "· Mounting and Positioning Your GD500 Projector" at bounding box center [450, 175] width 313 height 22
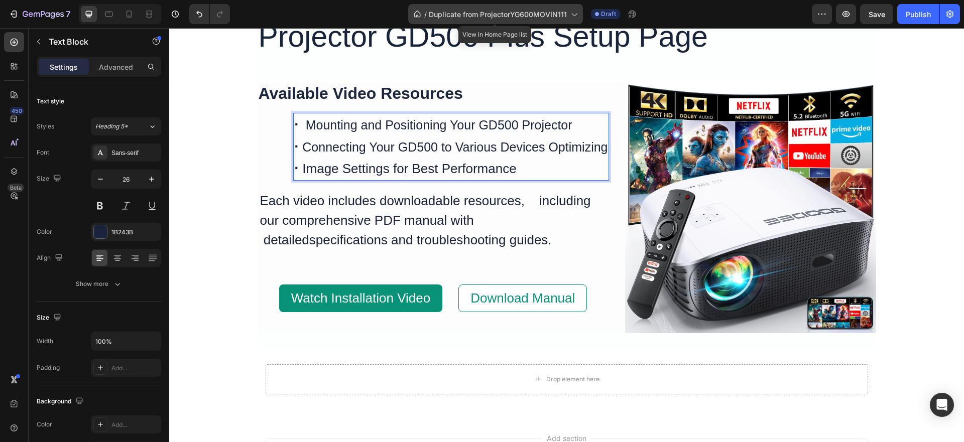
click at [576, 16] on icon at bounding box center [575, 15] width 6 height 3
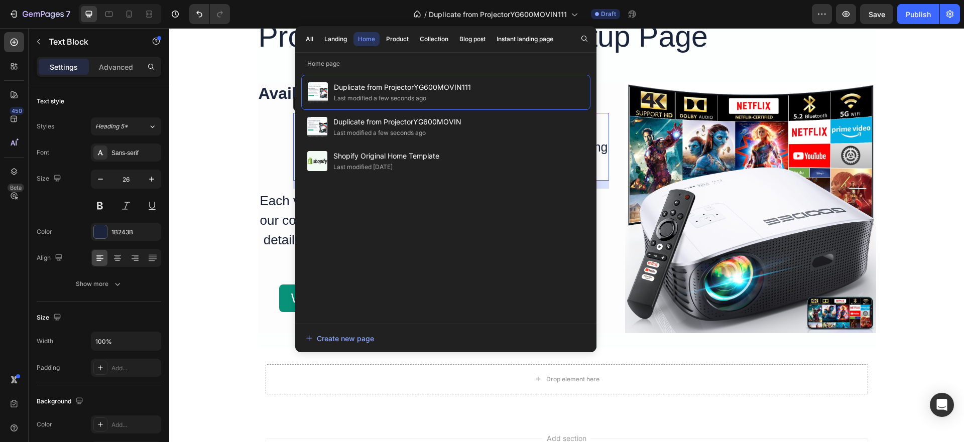
click at [693, 13] on div "/ Duplicate from ProjectorYG600MOVIN111 Draft" at bounding box center [525, 14] width 574 height 20
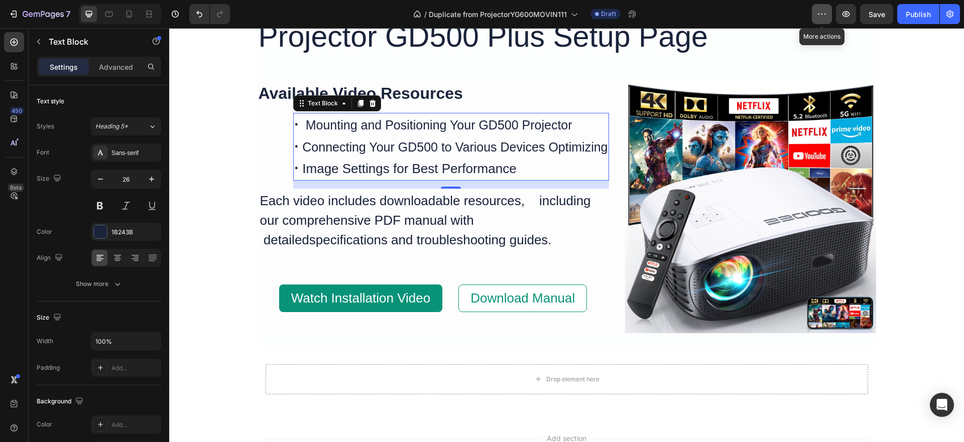
click at [817, 13] on button "button" at bounding box center [822, 14] width 20 height 20
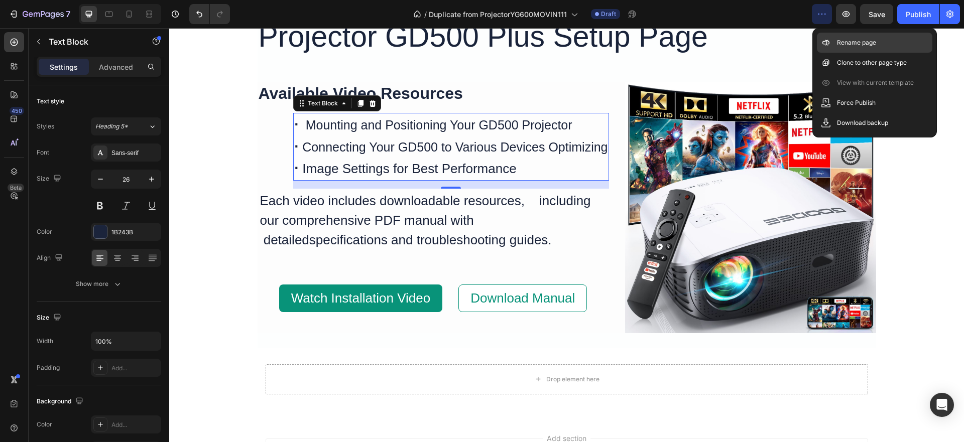
click at [866, 46] on p "Rename page" at bounding box center [856, 43] width 39 height 10
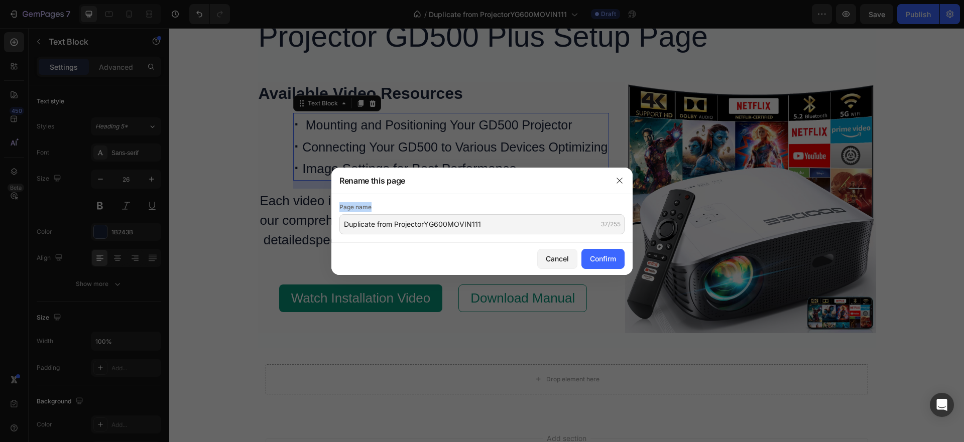
drag, startPoint x: 469, startPoint y: 175, endPoint x: 524, endPoint y: 222, distance: 72.7
click at [558, 197] on div "Rename this page Page name Duplicate from ProjectorYG600MOVIN111 37/255 Cancel …" at bounding box center [481, 221] width 301 height 107
click at [504, 224] on input "Duplicate from ProjectorYG600MOVIN111" at bounding box center [482, 224] width 285 height 20
click at [505, 224] on input "Duplicate from ProjectorYG600MOVIN111" at bounding box center [482, 224] width 285 height 20
drag, startPoint x: 503, startPoint y: 232, endPoint x: 488, endPoint y: 234, distance: 15.2
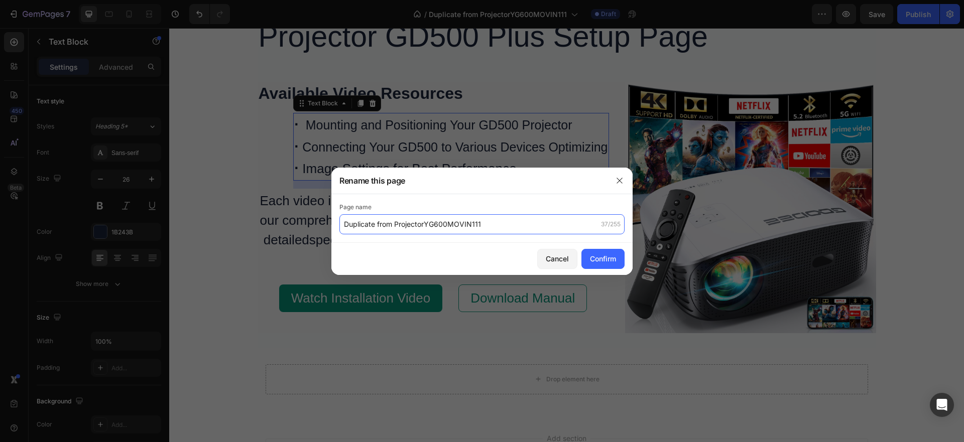
click at [502, 233] on input "Duplicate from ProjectorYG600MOVIN111" at bounding box center [482, 224] width 285 height 20
drag, startPoint x: 439, startPoint y: 240, endPoint x: 417, endPoint y: 240, distance: 22.1
click at [438, 240] on div "Page name Duplicate from ProjectorYG600MOVIN111 37/255" at bounding box center [481, 218] width 301 height 49
click at [395, 227] on input "Duplicate from ProjectorYG600MOVIN111" at bounding box center [482, 224] width 285 height 20
click at [394, 231] on input "Duplicate from ProjectorYG600MOVIN111" at bounding box center [482, 224] width 285 height 20
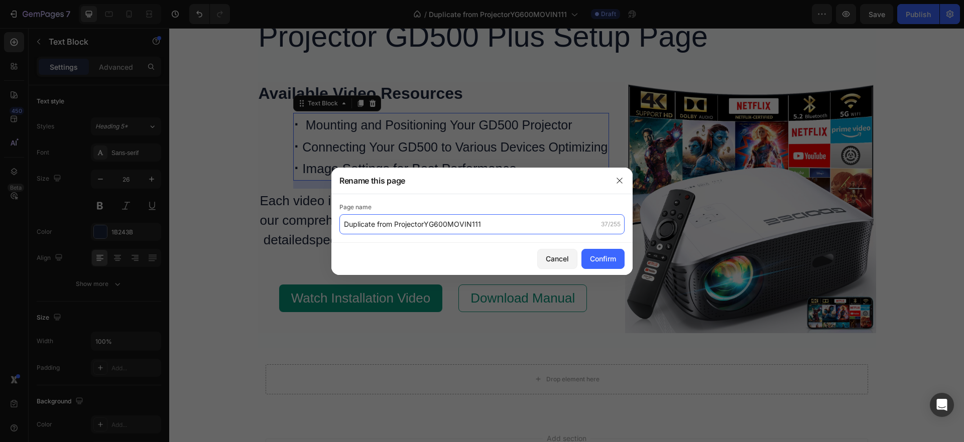
click at [394, 229] on input "Duplicate from ProjectorYG600MOVIN111" at bounding box center [482, 224] width 285 height 20
click at [445, 224] on input "ProjectorYG600MOVIN111" at bounding box center [482, 224] width 285 height 20
click at [448, 224] on input "ProjectorYG600MOVIN111" at bounding box center [482, 224] width 285 height 20
drag, startPoint x: 456, startPoint y: 226, endPoint x: 376, endPoint y: 230, distance: 80.0
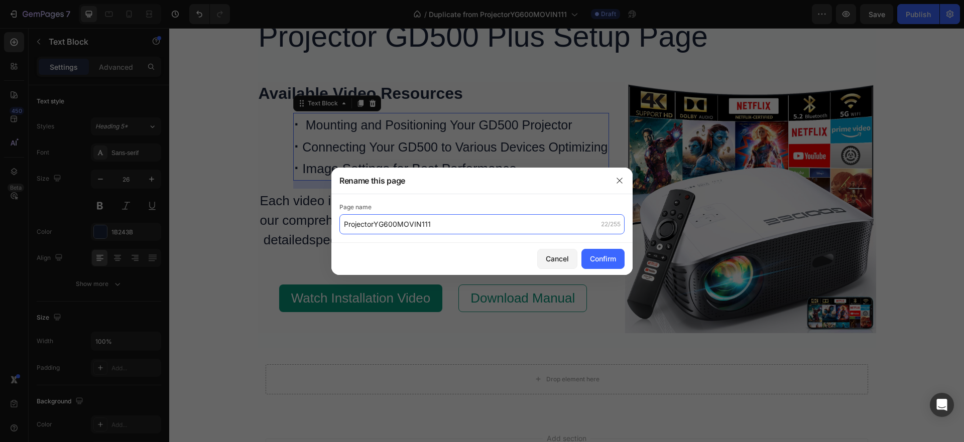
click at [376, 230] on input "ProjectorYG600MOVIN111" at bounding box center [482, 224] width 285 height 20
drag, startPoint x: 429, startPoint y: 225, endPoint x: 384, endPoint y: 232, distance: 45.8
click at [375, 229] on input "ProjectorGD 500 Plus" at bounding box center [482, 224] width 285 height 20
paste input "text"
click at [433, 225] on input "ProjectorGD500 Plus" at bounding box center [482, 224] width 285 height 20
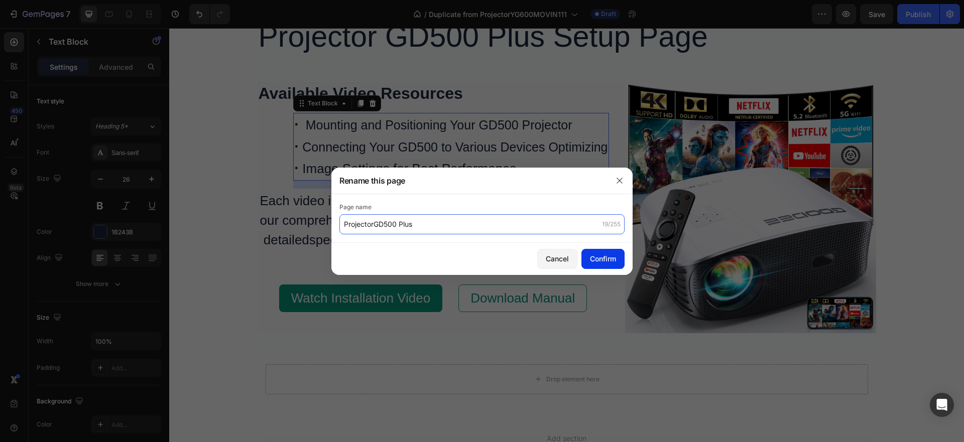
type input "ProjectorGD500 Plus"
click at [608, 255] on div "Confirm" at bounding box center [603, 259] width 26 height 11
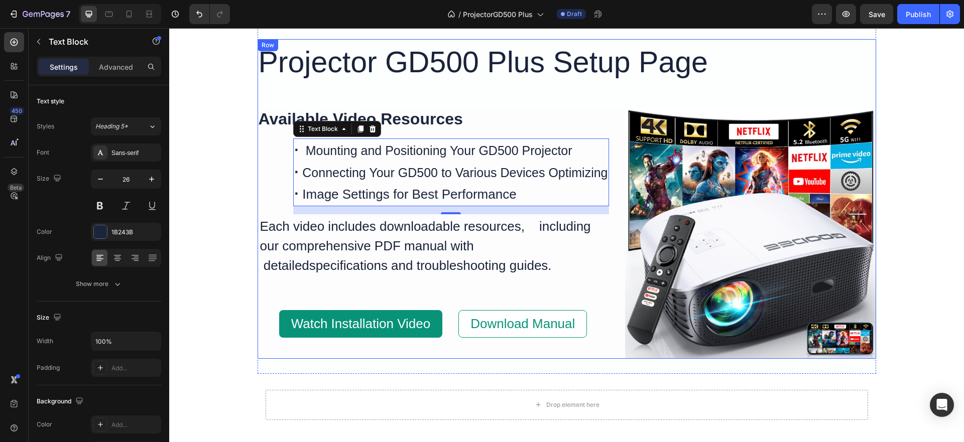
scroll to position [0, 0]
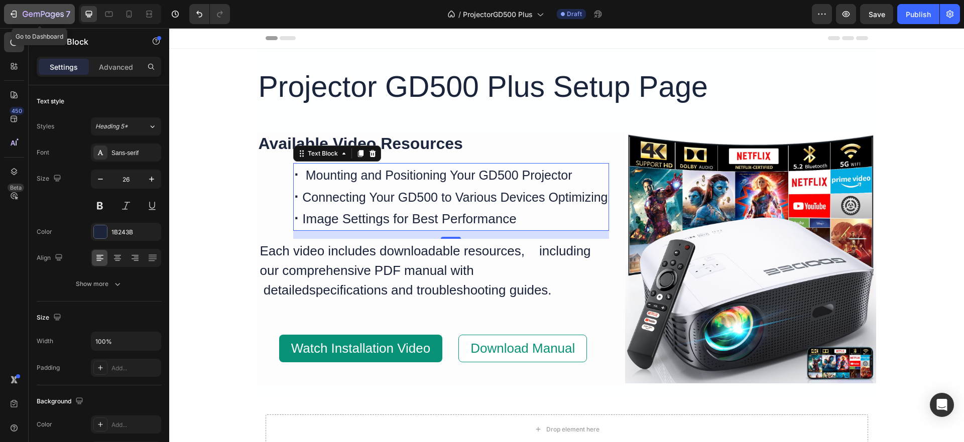
click at [41, 14] on icon "button" at bounding box center [43, 15] width 41 height 9
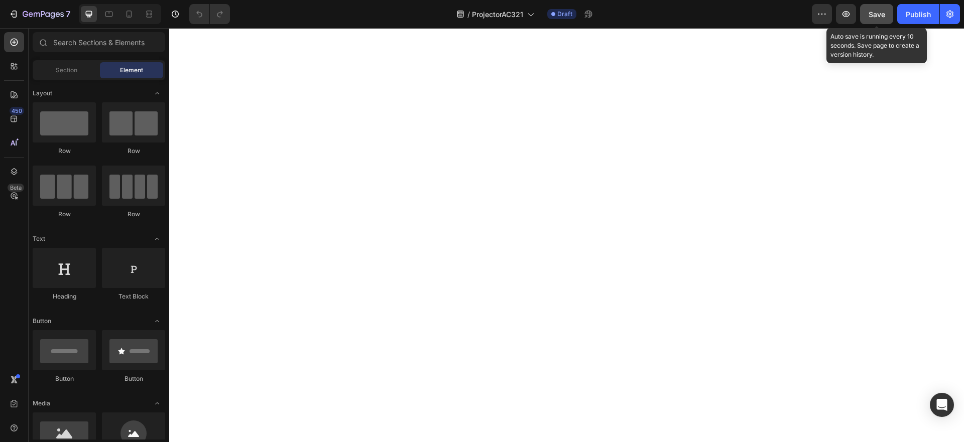
click at [875, 18] on span "Save" at bounding box center [877, 14] width 17 height 9
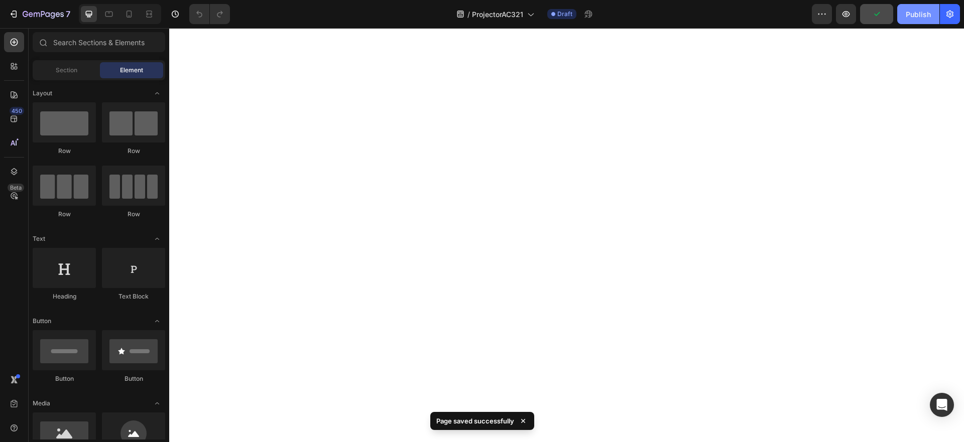
click at [918, 15] on div "Publish" at bounding box center [918, 14] width 25 height 11
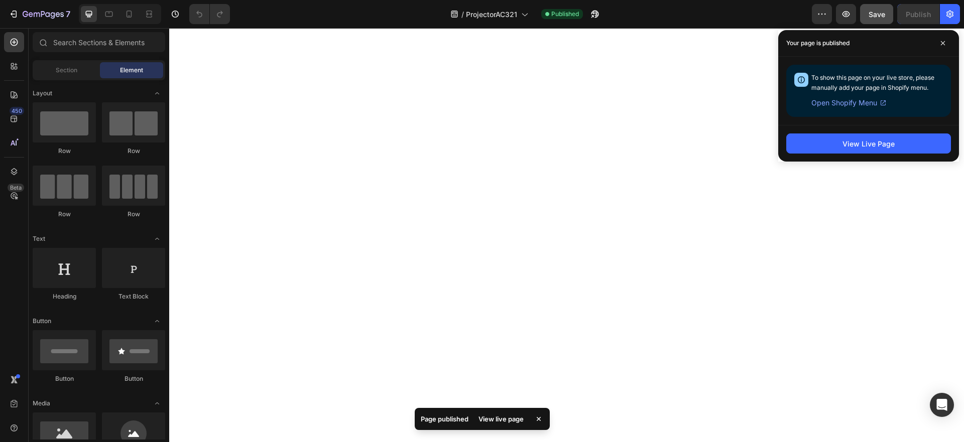
drag, startPoint x: 941, startPoint y: 44, endPoint x: 800, endPoint y: 16, distance: 143.8
click at [941, 43] on icon at bounding box center [943, 43] width 5 height 5
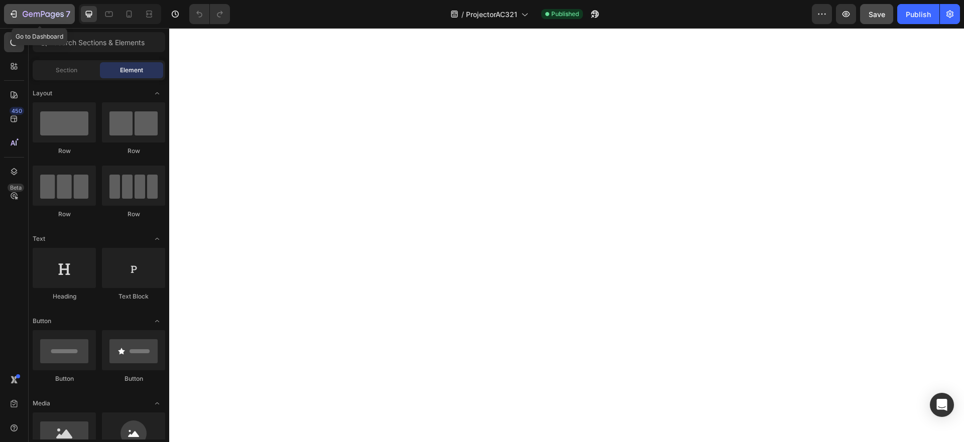
click at [37, 10] on div "7" at bounding box center [47, 14] width 48 height 12
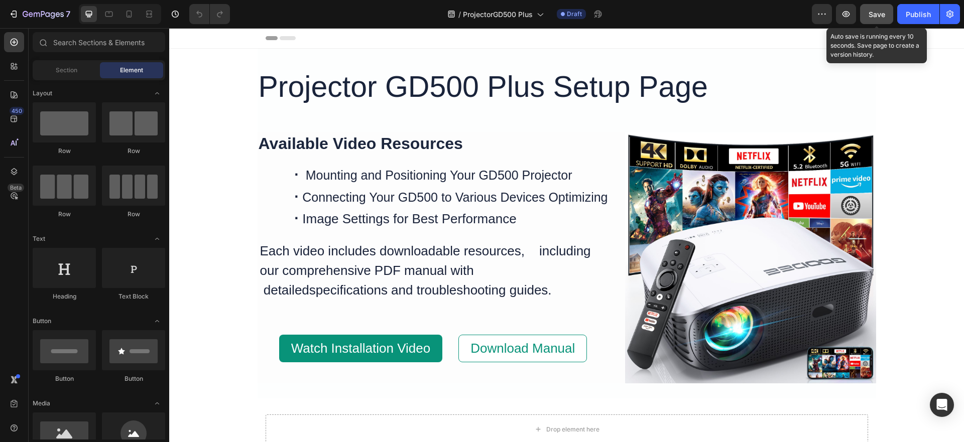
click at [877, 14] on span "Save" at bounding box center [877, 14] width 17 height 9
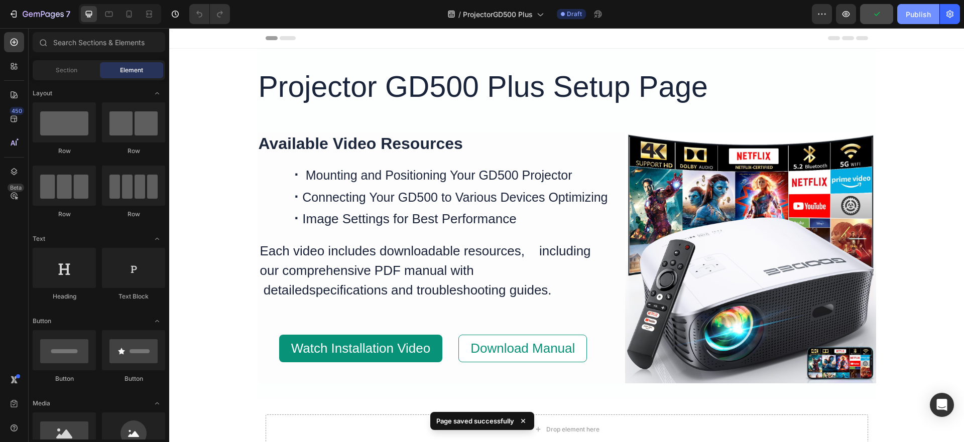
click at [917, 14] on div "Publish" at bounding box center [918, 14] width 25 height 11
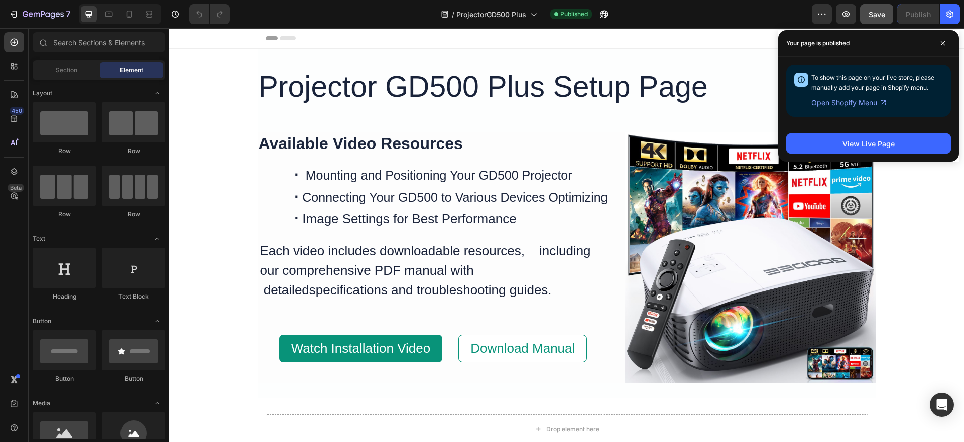
drag, startPoint x: 944, startPoint y: 43, endPoint x: 823, endPoint y: 2, distance: 128.3
click at [943, 43] on icon at bounding box center [943, 43] width 5 height 5
